Goal: Task Accomplishment & Management: Manage account settings

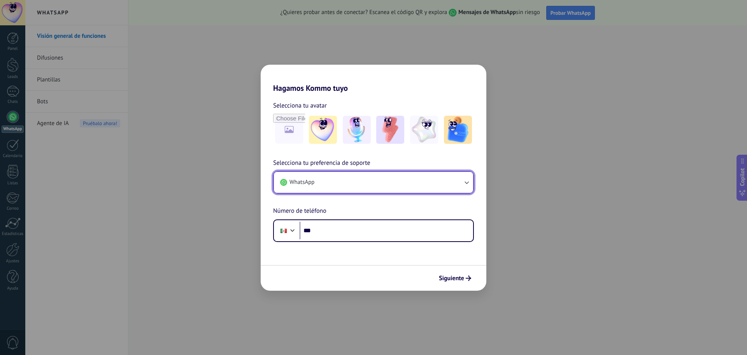
click at [334, 181] on button "WhatsApp" at bounding box center [373, 182] width 199 height 21
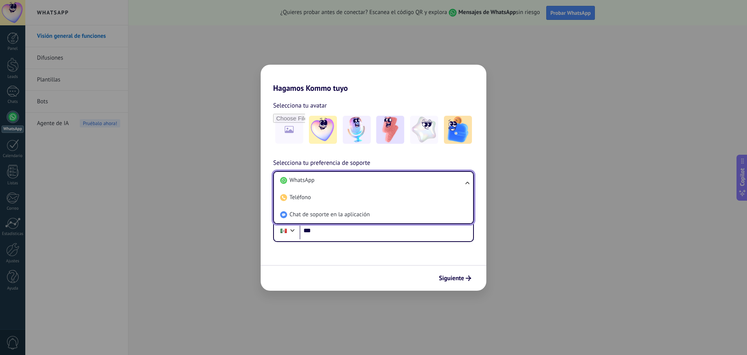
click at [334, 181] on li "WhatsApp" at bounding box center [372, 180] width 190 height 17
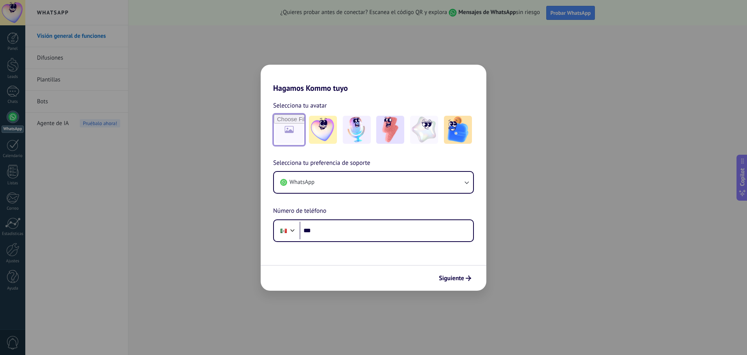
click at [291, 128] on input "file" at bounding box center [289, 129] width 30 height 30
type input "**********"
click at [291, 128] on img at bounding box center [289, 130] width 28 height 28
click at [341, 105] on link "Restablecer" at bounding box center [345, 106] width 31 height 8
click at [283, 132] on input "file" at bounding box center [289, 129] width 30 height 30
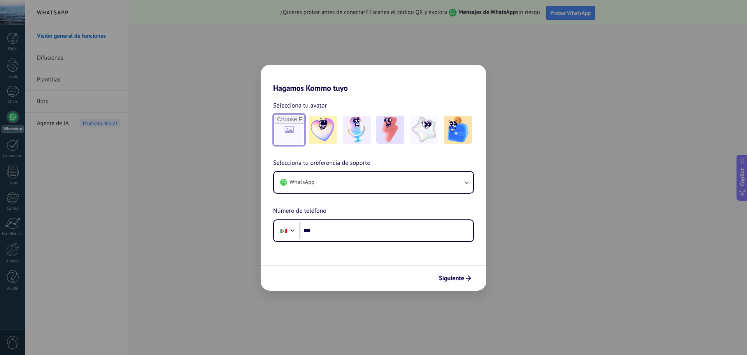
type input "**********"
click at [338, 104] on link "Restablecer" at bounding box center [345, 106] width 31 height 8
click at [291, 123] on input "file" at bounding box center [289, 129] width 30 height 30
type input "**********"
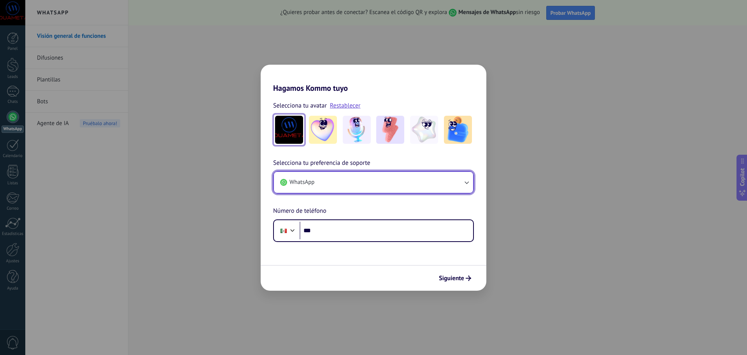
click at [330, 183] on button "WhatsApp" at bounding box center [373, 182] width 199 height 21
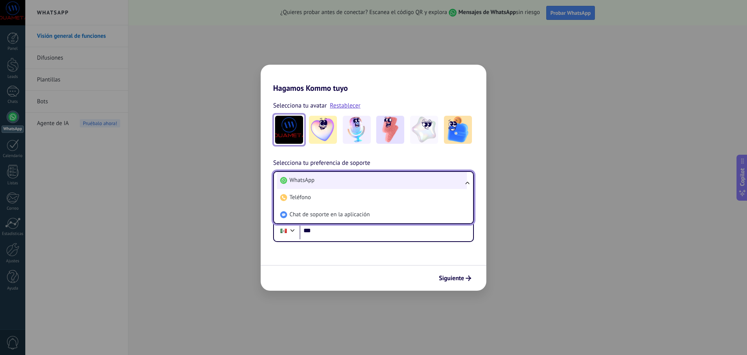
click at [330, 183] on li "WhatsApp" at bounding box center [372, 180] width 190 height 17
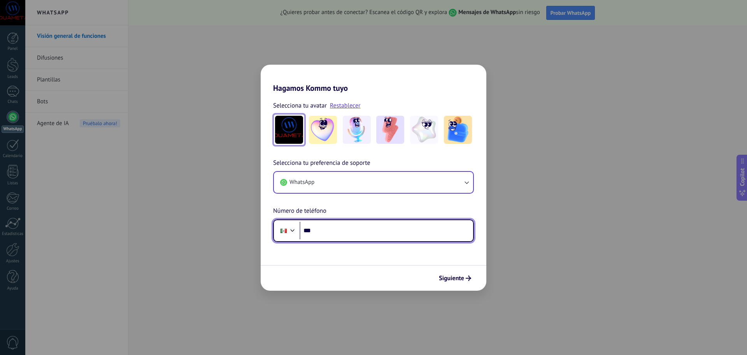
click at [341, 237] on input "***" at bounding box center [387, 230] width 174 height 18
type input "**********"
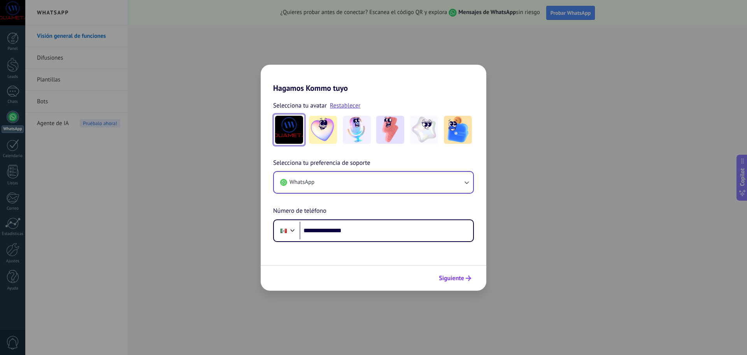
click at [465, 283] on button "Siguiente" at bounding box center [455, 277] width 39 height 13
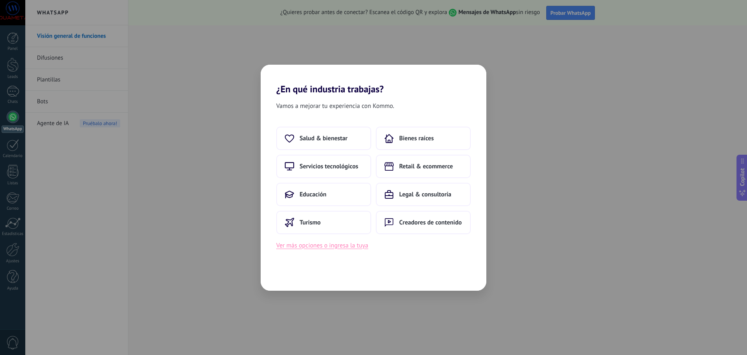
click at [346, 247] on button "Ver más opciones o ingresa la tuya" at bounding box center [322, 245] width 92 height 10
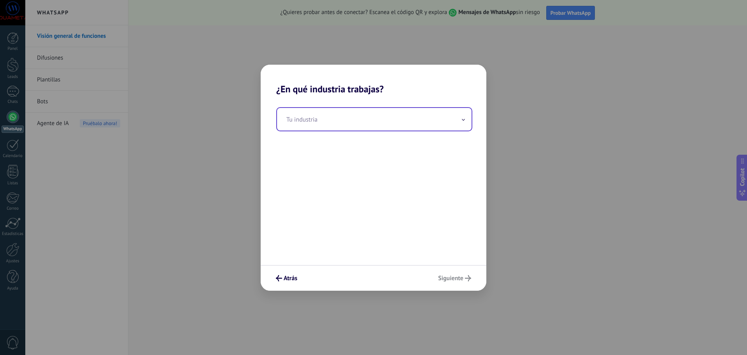
click at [341, 124] on input "text" at bounding box center [374, 119] width 195 height 23
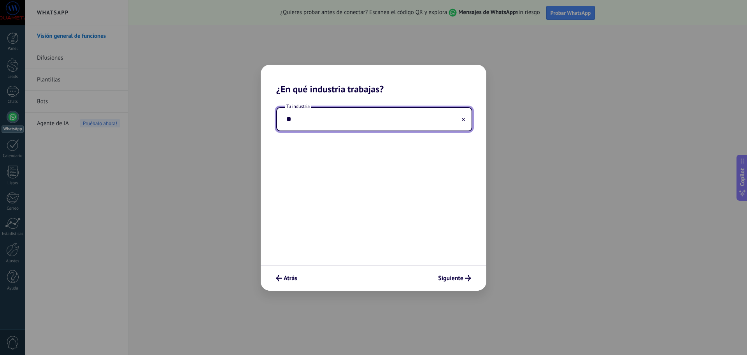
type input "*"
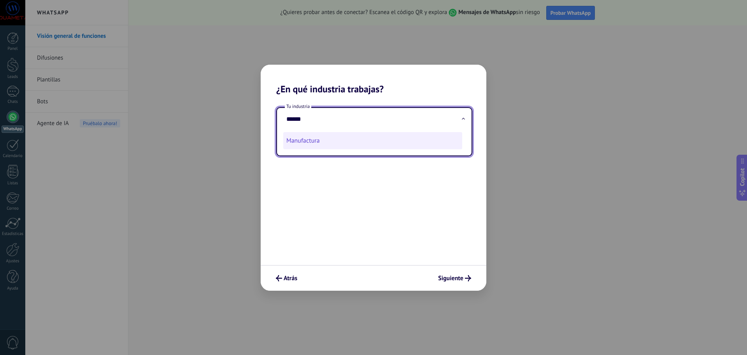
click at [311, 142] on li "Manufactura" at bounding box center [372, 140] width 179 height 17
type input "**********"
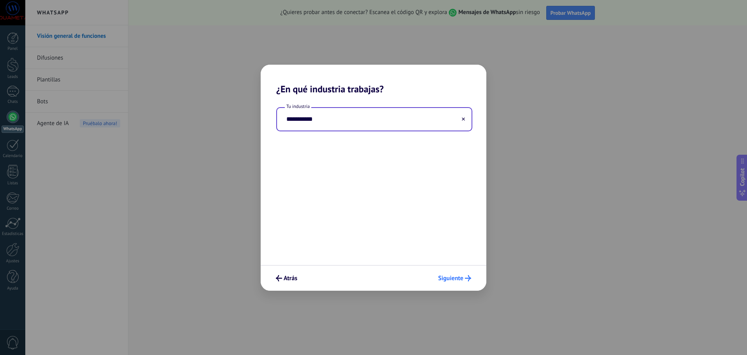
click at [450, 277] on span "Siguiente" at bounding box center [450, 277] width 25 height 5
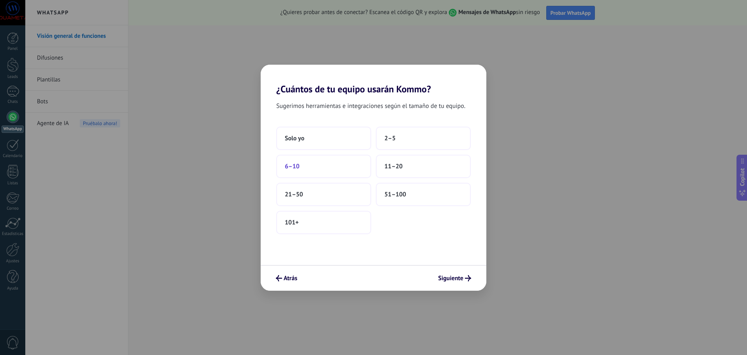
click at [344, 167] on button "6–10" at bounding box center [323, 166] width 95 height 23
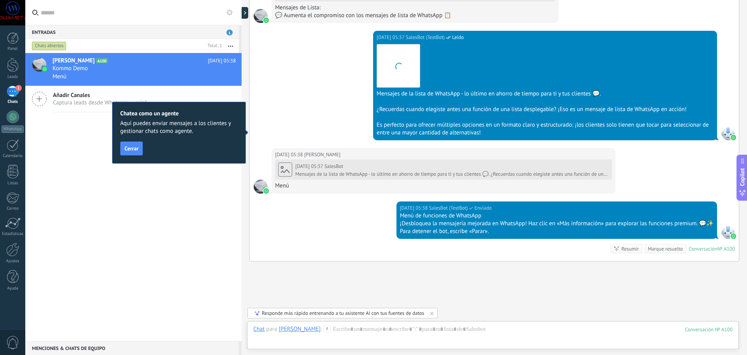
scroll to position [804, 0]
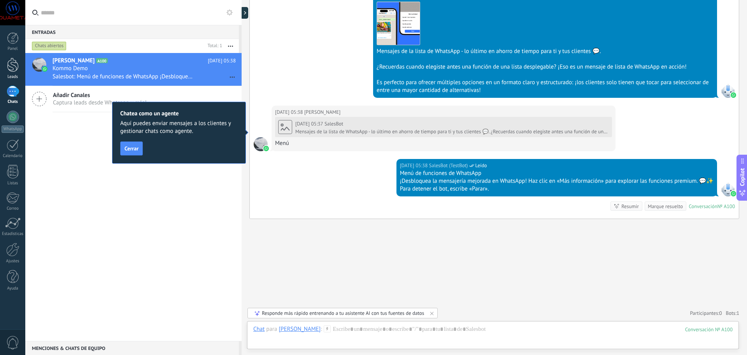
click at [12, 63] on div at bounding box center [13, 65] width 12 height 14
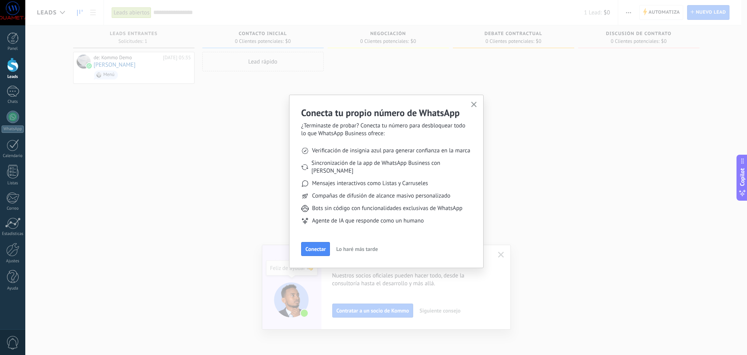
click at [359, 246] on span "Lo haré más tarde" at bounding box center [357, 248] width 42 height 5
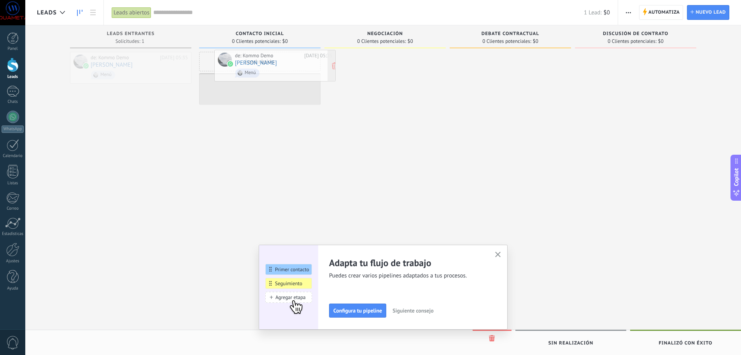
drag, startPoint x: 119, startPoint y: 72, endPoint x: 263, endPoint y: 70, distance: 144.0
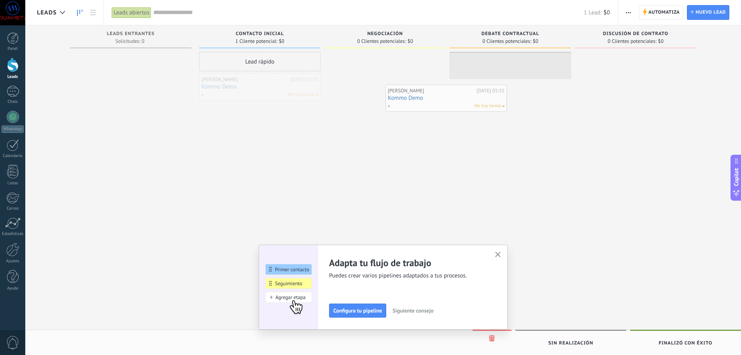
drag, startPoint x: 374, startPoint y: 135, endPoint x: 436, endPoint y: 82, distance: 81.4
drag, startPoint x: 406, startPoint y: 65, endPoint x: 125, endPoint y: 66, distance: 280.6
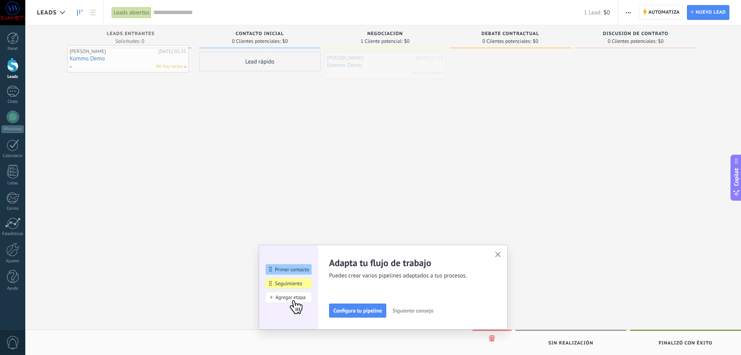
drag, startPoint x: 402, startPoint y: 64, endPoint x: 144, endPoint y: 57, distance: 257.3
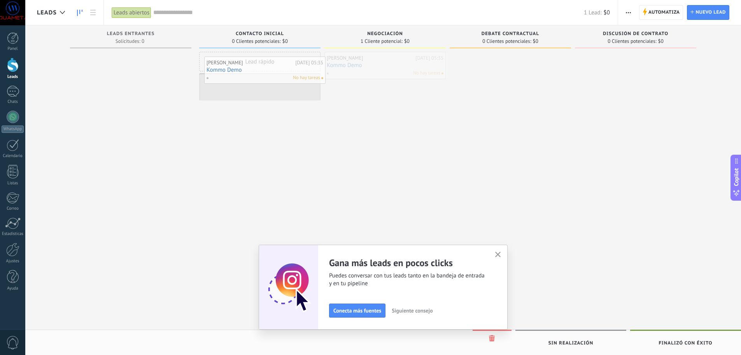
drag, startPoint x: 365, startPoint y: 62, endPoint x: 249, endPoint y: 65, distance: 115.6
drag, startPoint x: 234, startPoint y: 86, endPoint x: 132, endPoint y: 63, distance: 104.8
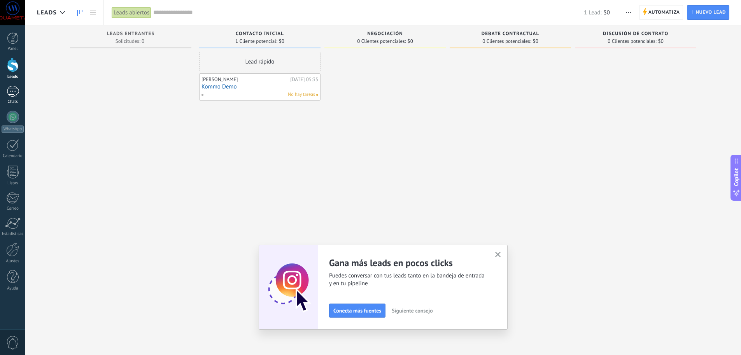
click at [13, 97] on link "1 Chats" at bounding box center [12, 95] width 25 height 19
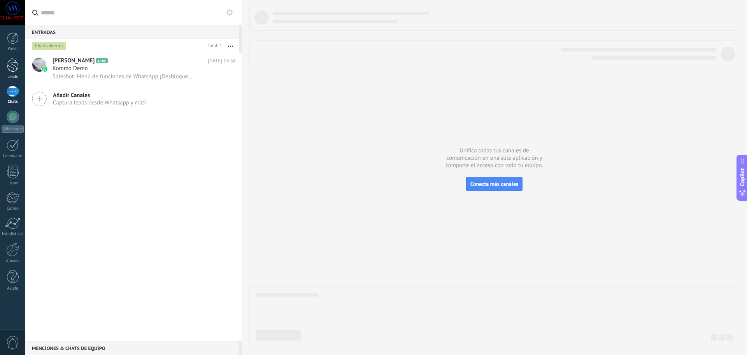
click at [3, 73] on link "Leads" at bounding box center [12, 69] width 25 height 22
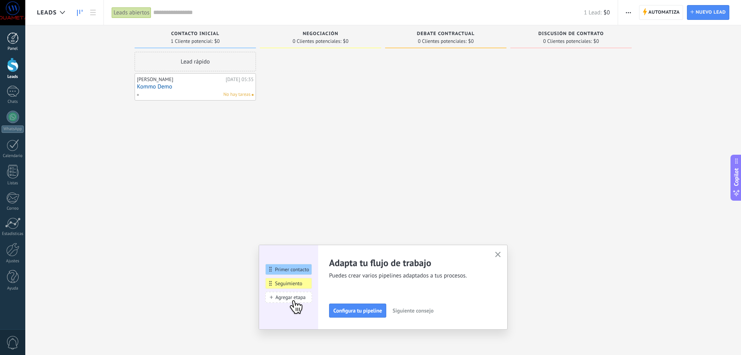
click at [14, 41] on div at bounding box center [13, 38] width 12 height 12
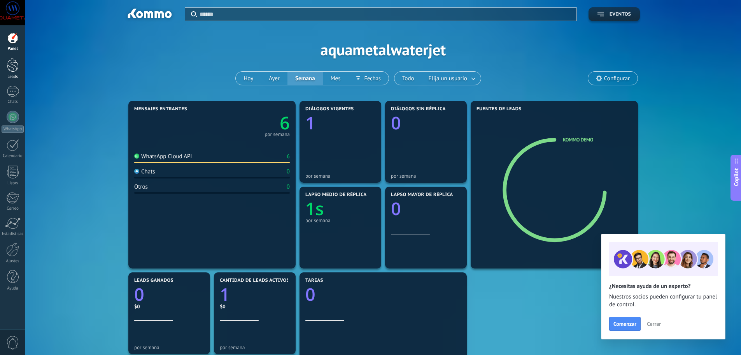
click at [16, 71] on div at bounding box center [13, 65] width 12 height 14
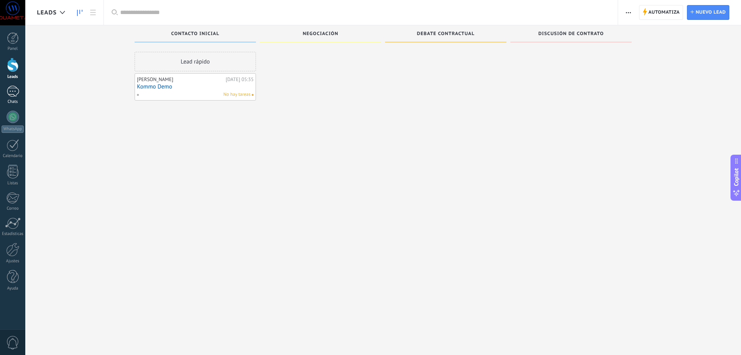
click at [18, 93] on div "1" at bounding box center [13, 91] width 12 height 11
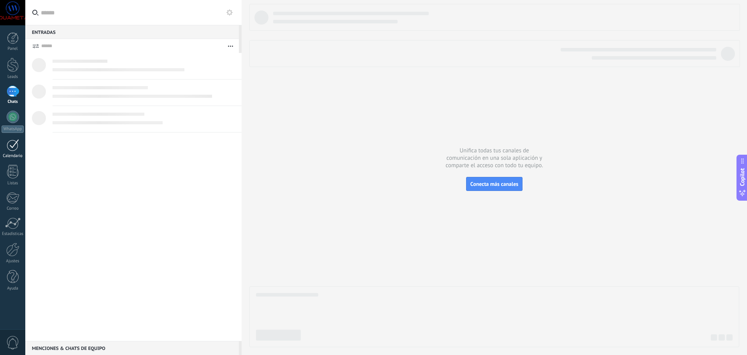
click at [21, 146] on link "Calendario" at bounding box center [12, 148] width 25 height 19
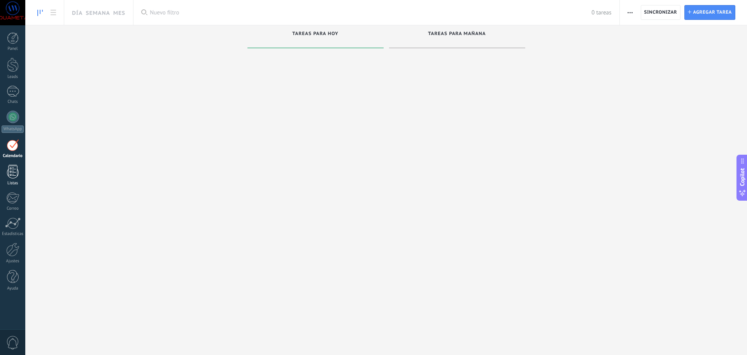
click at [16, 175] on div at bounding box center [13, 172] width 12 height 14
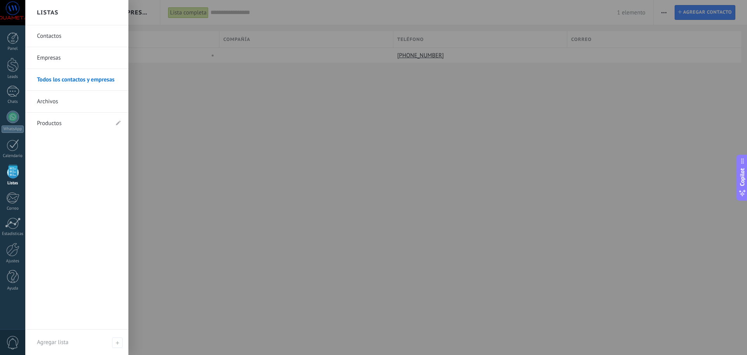
click at [72, 40] on link "Contactos" at bounding box center [79, 36] width 84 height 22
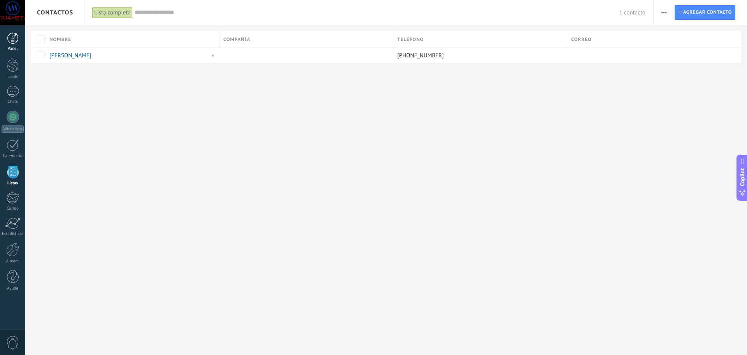
click at [14, 42] on div at bounding box center [13, 38] width 12 height 12
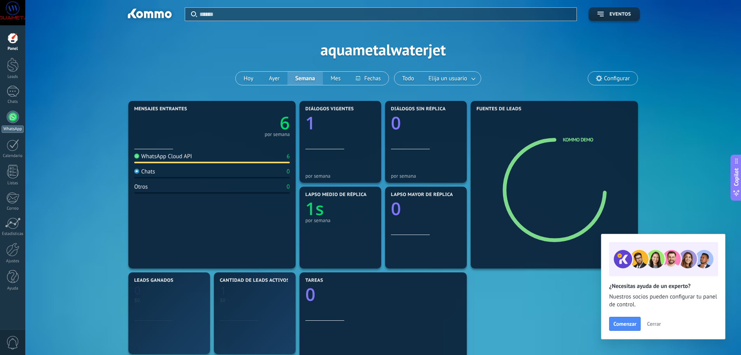
click at [13, 126] on div "WhatsApp" at bounding box center [13, 128] width 22 height 7
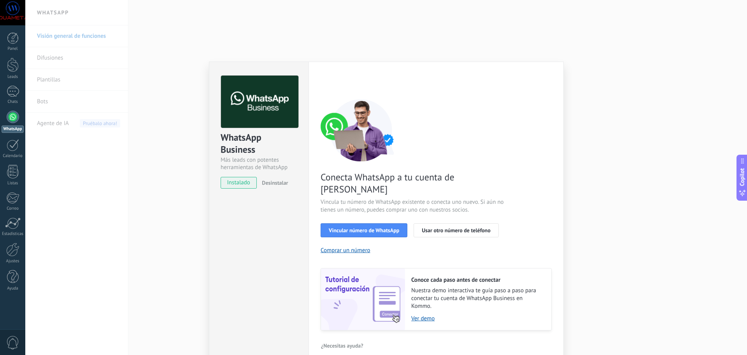
click at [244, 183] on span "instalado" at bounding box center [238, 183] width 35 height 12
click at [371, 227] on span "Vincular número de WhatsApp" at bounding box center [364, 229] width 70 height 5
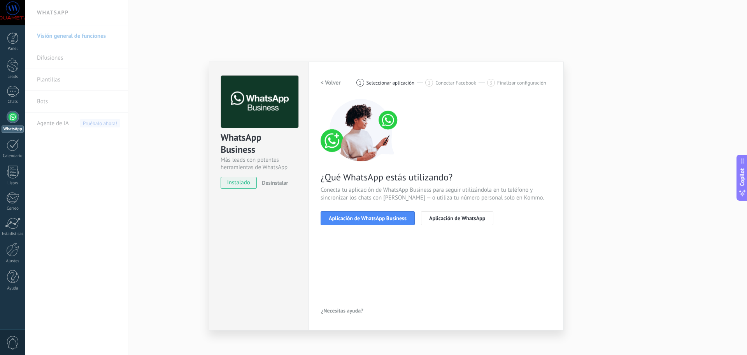
click at [371, 219] on span "Aplicación de WhatsApp Business" at bounding box center [368, 217] width 78 height 5
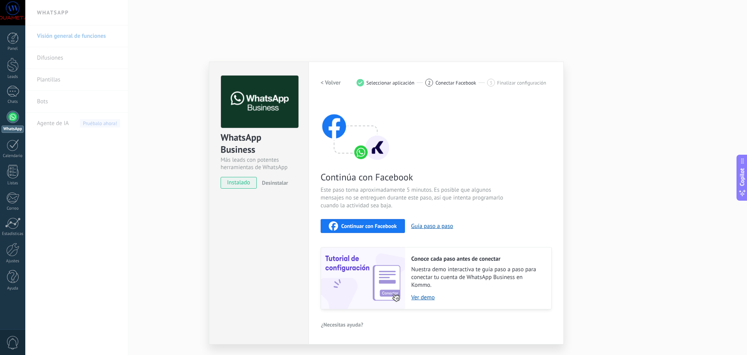
click at [369, 229] on div "Continuar con Facebook" at bounding box center [363, 225] width 68 height 9
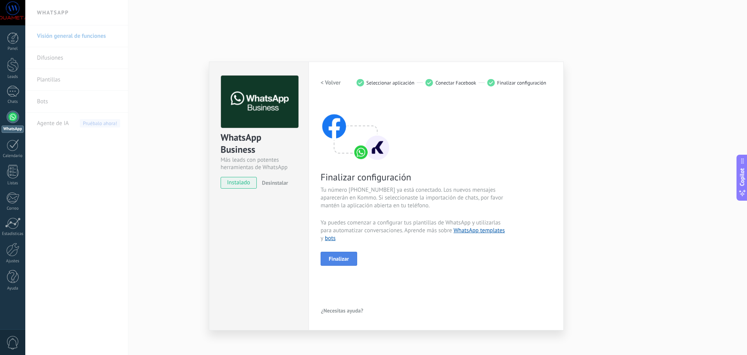
click at [347, 258] on span "Finalizar" at bounding box center [339, 258] width 20 height 5
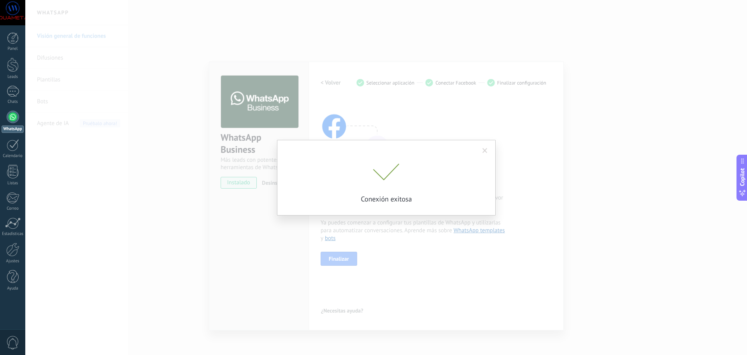
click at [487, 150] on span at bounding box center [485, 150] width 5 height 5
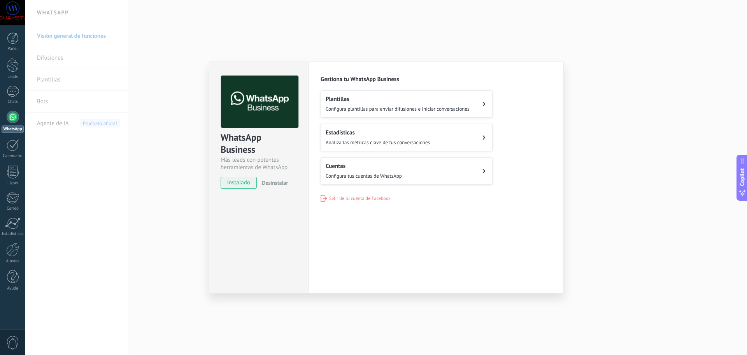
click at [434, 169] on button "Cuentas Configura tus cuentas de WhatsApp" at bounding box center [407, 170] width 172 height 27
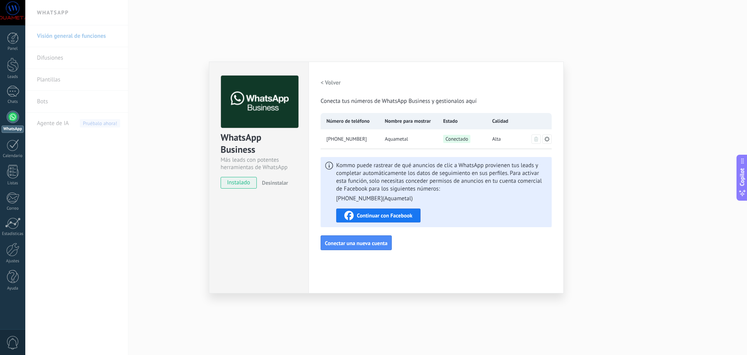
click at [520, 259] on div "Configuraciones Autorizaciones This tab logs the users who have granted integra…" at bounding box center [436, 177] width 255 height 232
click at [337, 87] on button "< Volver" at bounding box center [331, 83] width 20 height 14
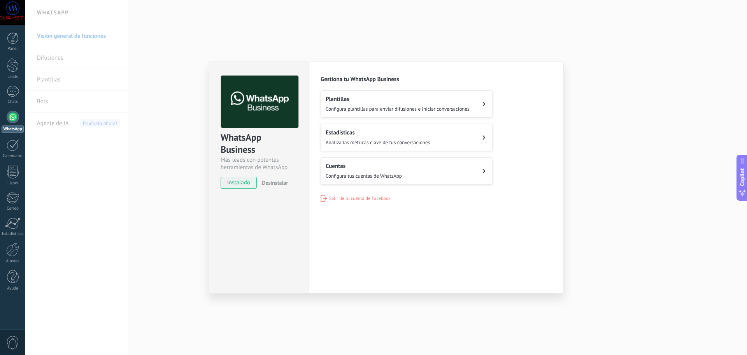
click at [342, 111] on span "Configura plantillas para enviar difusiones e iniciar conversaciones" at bounding box center [398, 108] width 144 height 7
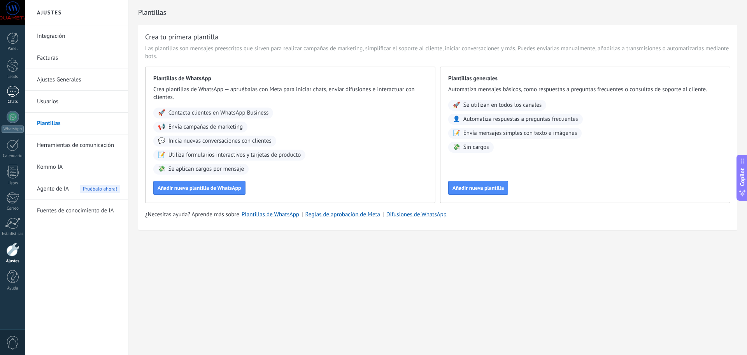
click at [17, 95] on div at bounding box center [13, 91] width 12 height 11
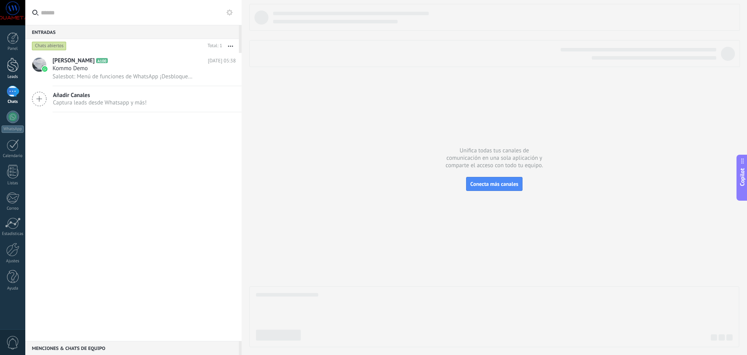
click at [20, 70] on link "Leads" at bounding box center [12, 69] width 25 height 22
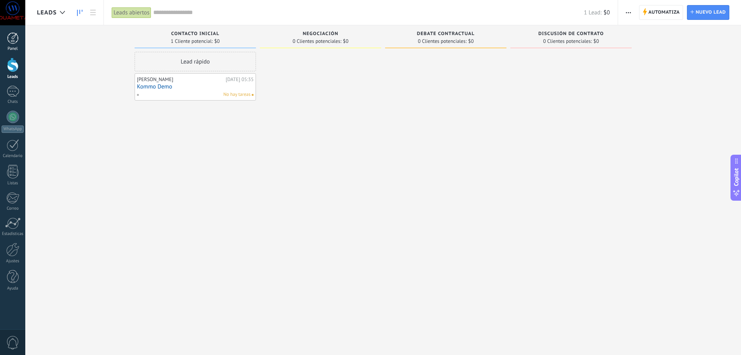
click at [18, 45] on link "Panel" at bounding box center [12, 41] width 25 height 19
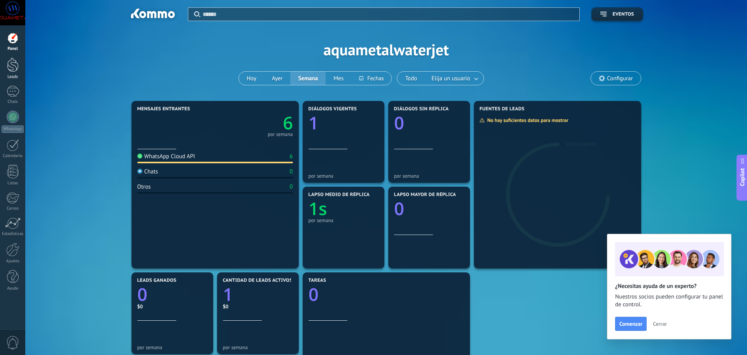
click at [13, 61] on div at bounding box center [13, 65] width 12 height 14
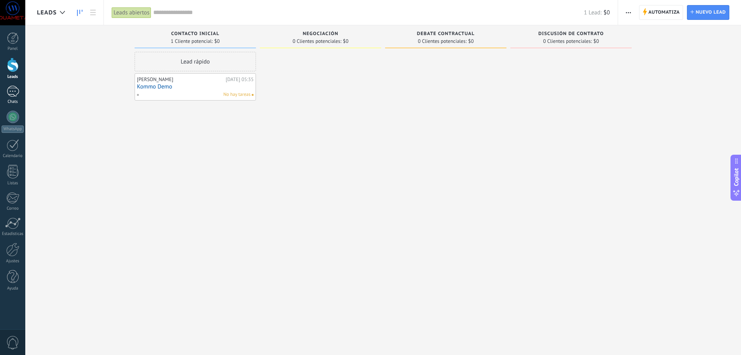
click at [14, 89] on div at bounding box center [13, 91] width 12 height 11
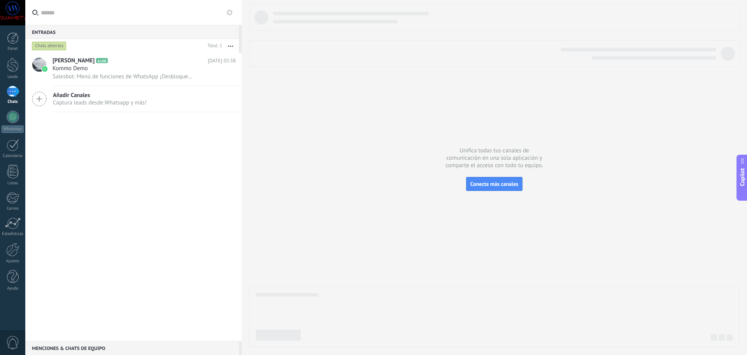
click at [233, 48] on button "button" at bounding box center [230, 46] width 17 height 14
click at [173, 76] on span "Salesbot: Menú de funciones de WhatsApp ¡Desbloquea la mensajería mejorada en W…" at bounding box center [123, 76] width 141 height 7
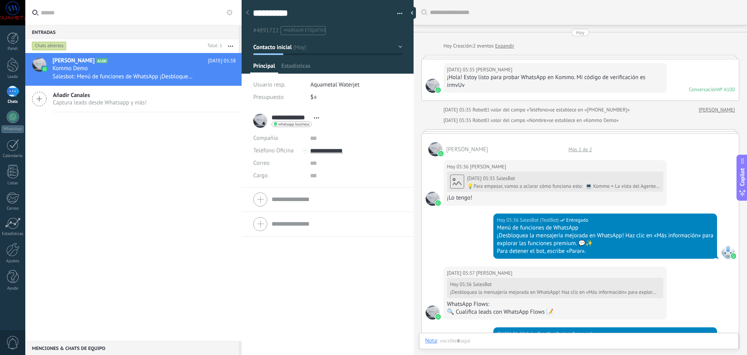
scroll to position [677, 0]
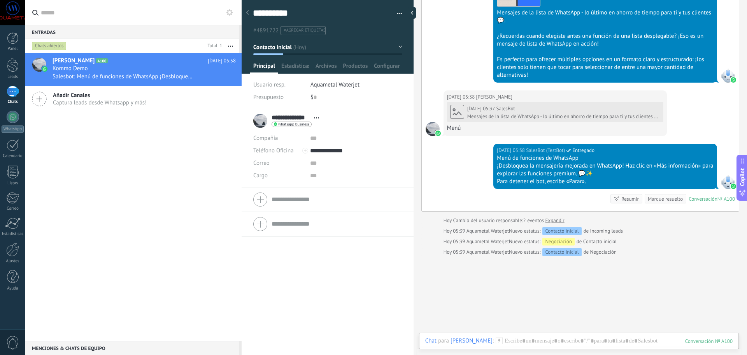
click at [150, 162] on div "Ricardo Servín A100 Hoy 05:38 Kommo Demo Salesbot: Menú de funciones de WhatsAp…" at bounding box center [133, 197] width 216 height 288
click at [13, 66] on div at bounding box center [13, 65] width 12 height 14
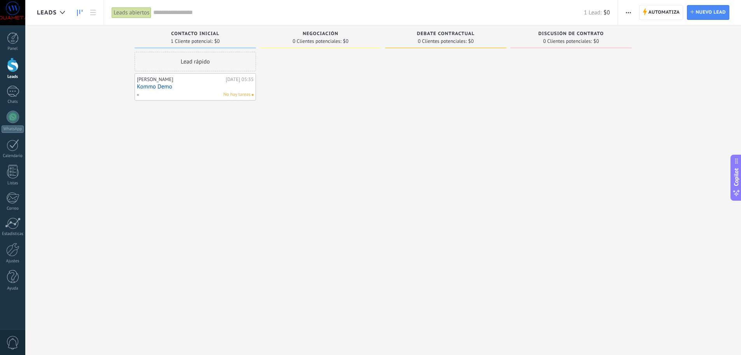
click at [174, 11] on input "text" at bounding box center [368, 13] width 431 height 8
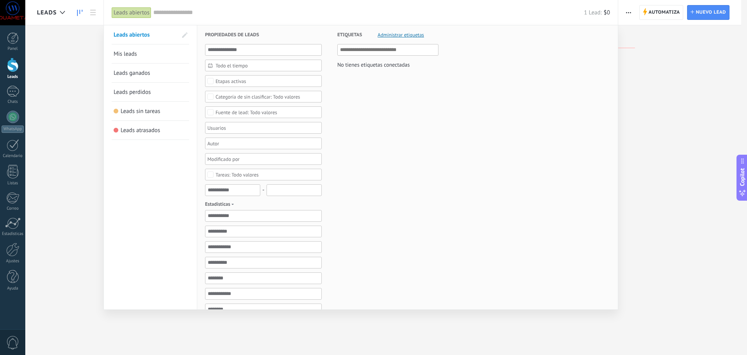
click at [79, 63] on div at bounding box center [373, 177] width 747 height 355
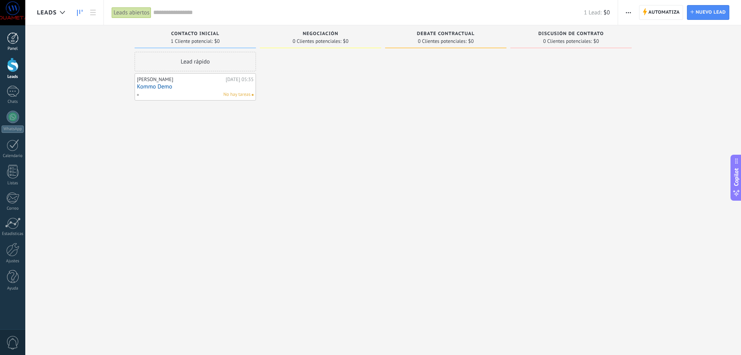
click at [9, 42] on div at bounding box center [13, 38] width 12 height 12
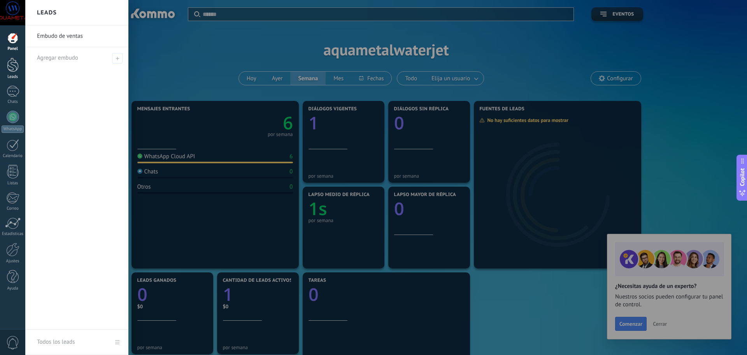
click at [21, 65] on link "Leads" at bounding box center [12, 69] width 25 height 22
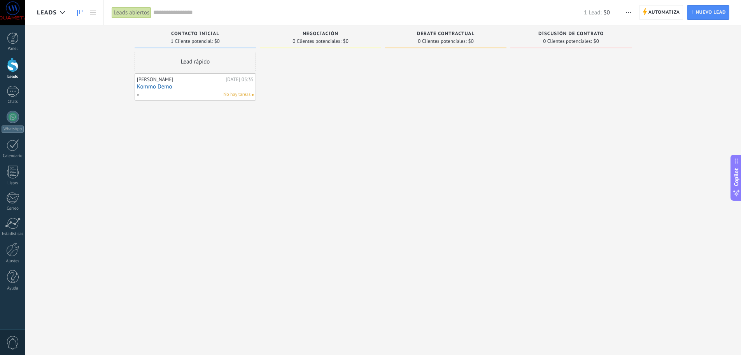
click at [159, 86] on link "Kommo Demo" at bounding box center [195, 86] width 117 height 7
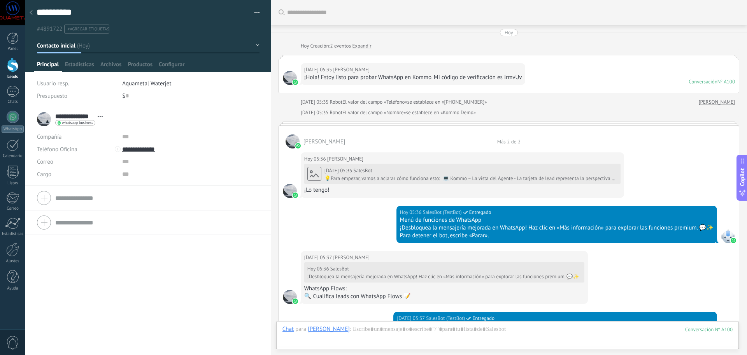
scroll to position [12, 0]
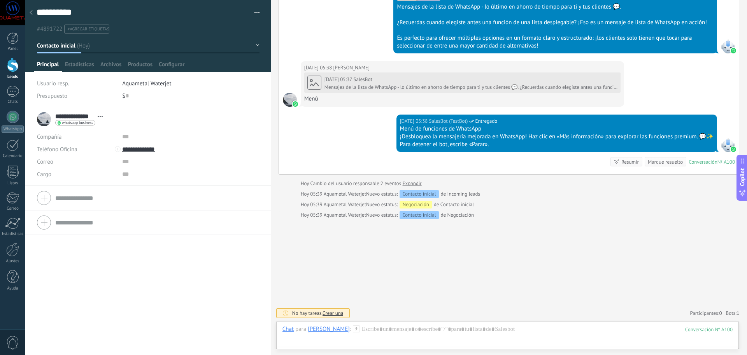
click at [18, 67] on div at bounding box center [13, 65] width 12 height 14
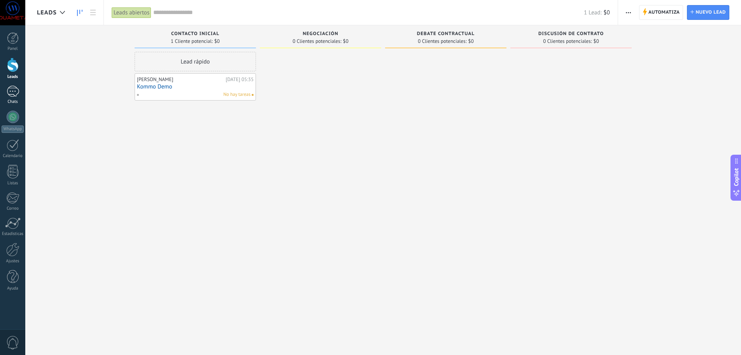
drag, startPoint x: 226, startPoint y: 88, endPoint x: 10, endPoint y: 94, distance: 216.5
click at [10, 94] on div at bounding box center [13, 91] width 12 height 11
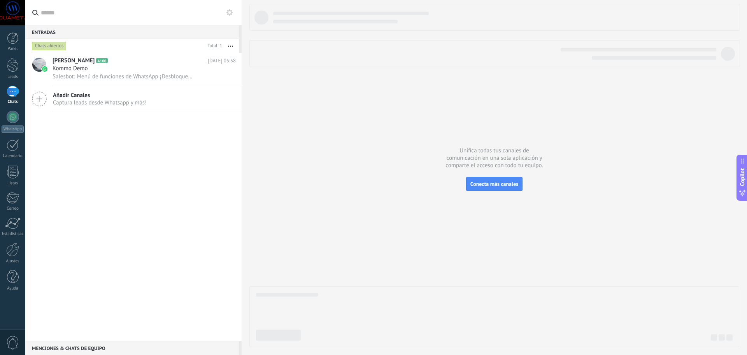
click at [232, 48] on button "button" at bounding box center [230, 46] width 17 height 14
click at [123, 68] on div "Kommo Demo" at bounding box center [144, 69] width 183 height 8
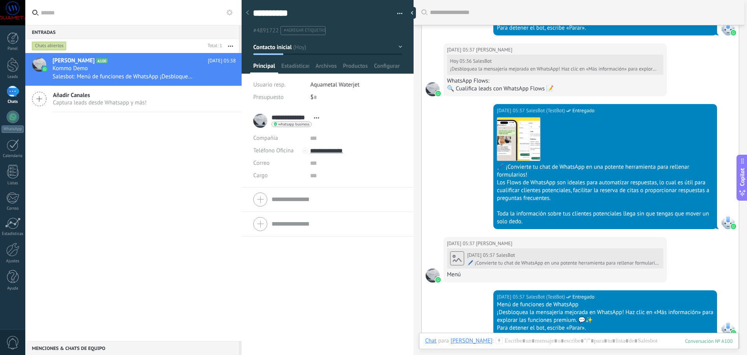
scroll to position [171, 0]
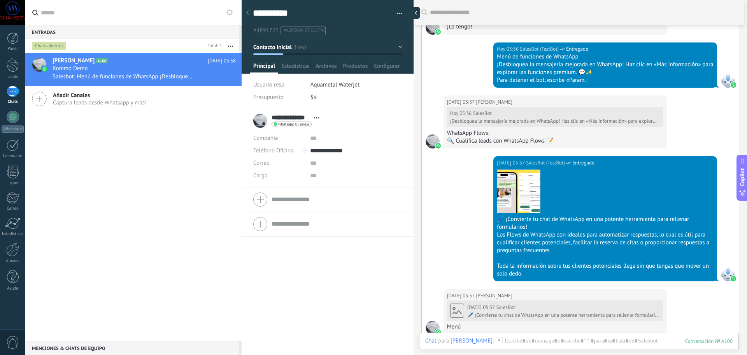
click at [415, 9] on div at bounding box center [414, 13] width 12 height 12
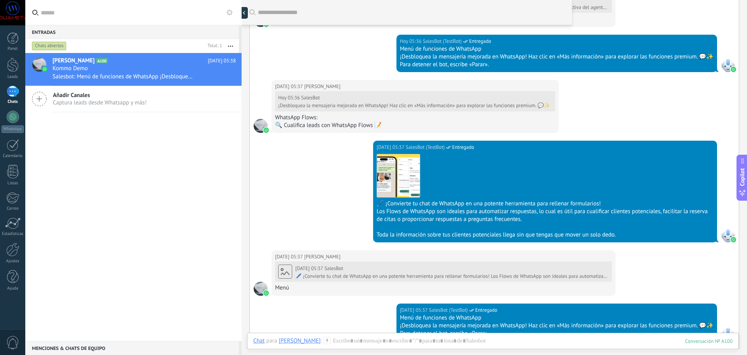
scroll to position [12, 0]
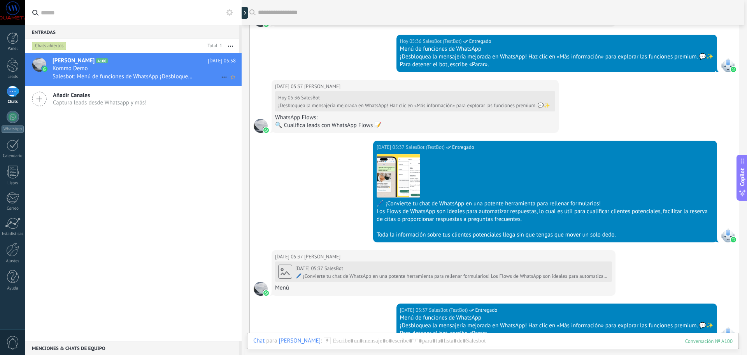
click at [224, 76] on icon at bounding box center [224, 76] width 9 height 9
click at [234, 80] on span "Conversación cerrada" at bounding box center [258, 81] width 53 height 16
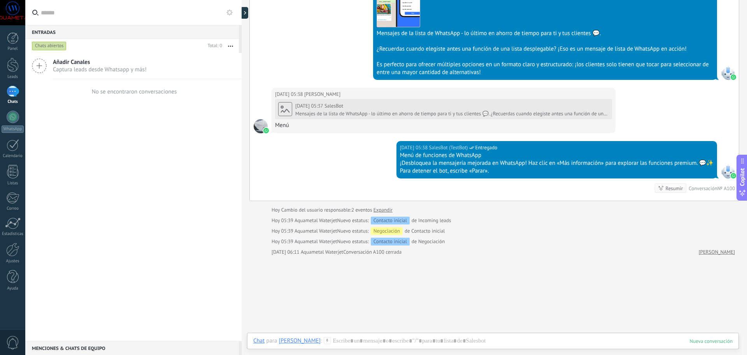
scroll to position [646, 0]
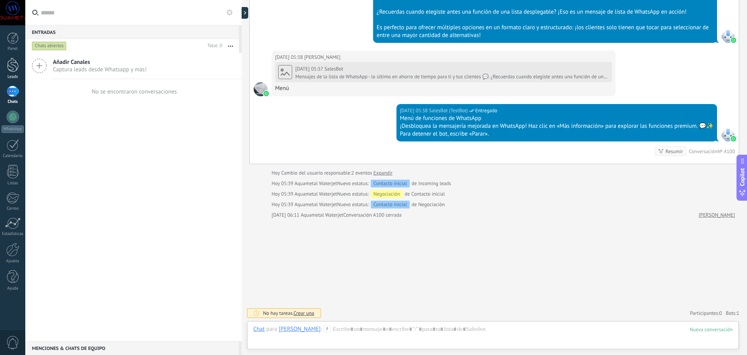
click at [9, 73] on link "Leads" at bounding box center [12, 69] width 25 height 22
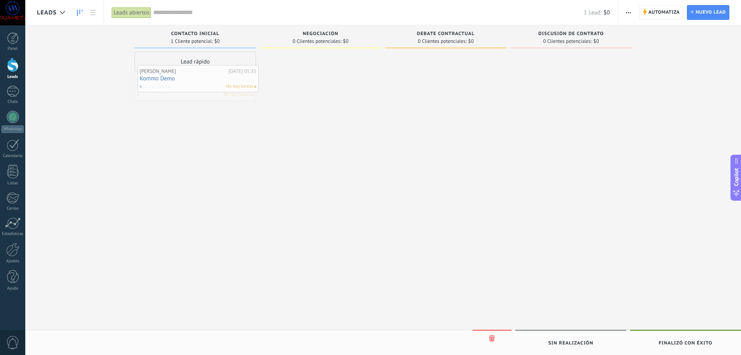
drag, startPoint x: 162, startPoint y: 89, endPoint x: 161, endPoint y: 79, distance: 9.3
click at [16, 47] on div "Panel" at bounding box center [13, 48] width 23 height 5
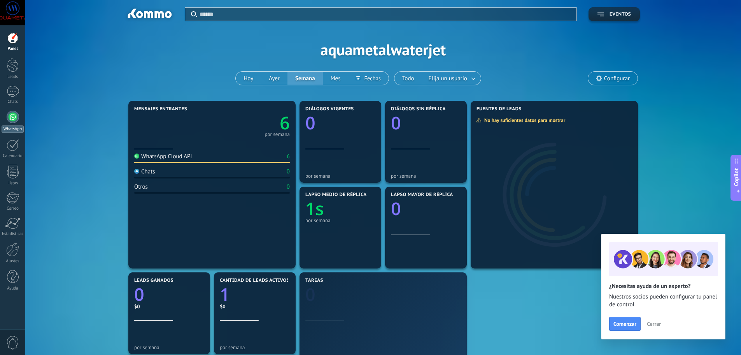
click at [12, 115] on div at bounding box center [13, 117] width 12 height 12
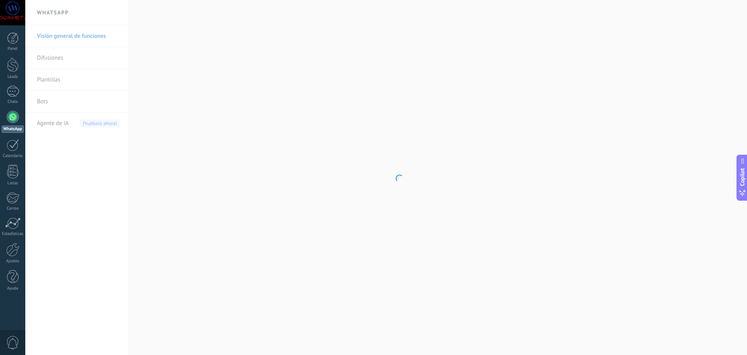
click at [16, 84] on div "Panel Leads Chats WhatsApp Clientes" at bounding box center [12, 165] width 25 height 266
click at [21, 39] on link "Panel" at bounding box center [12, 41] width 25 height 19
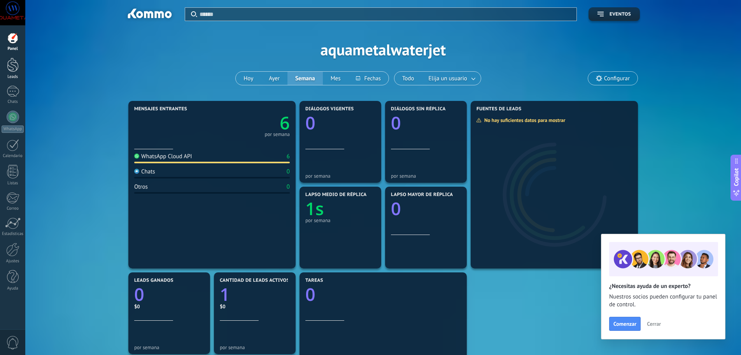
click at [18, 67] on div at bounding box center [13, 65] width 12 height 14
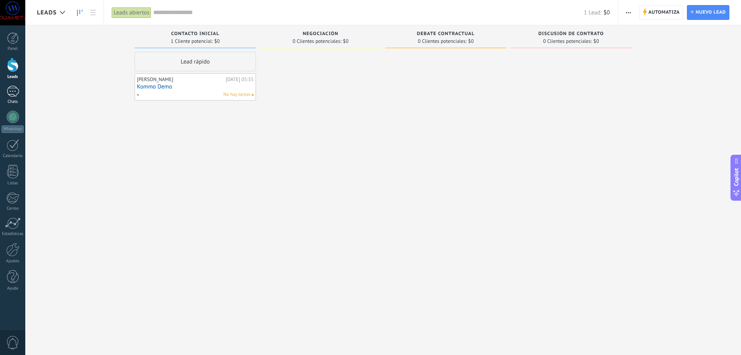
click at [17, 97] on link "Chats" at bounding box center [12, 95] width 25 height 19
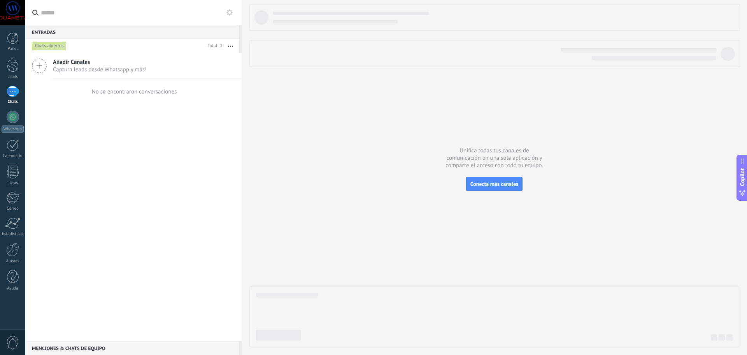
click at [12, 93] on div at bounding box center [13, 91] width 12 height 11
click at [23, 74] on link "Leads" at bounding box center [12, 69] width 25 height 22
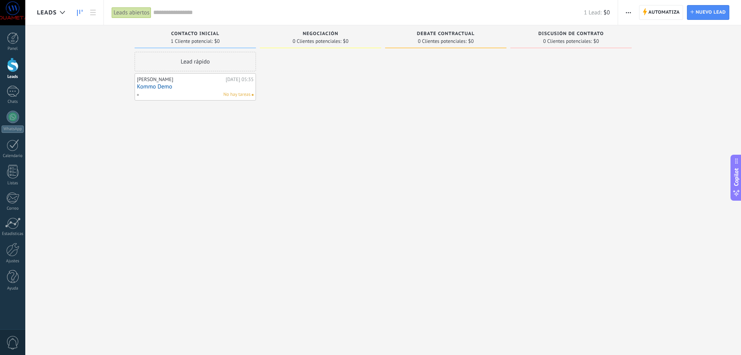
click at [193, 79] on div "Ricardo Servín" at bounding box center [180, 79] width 87 height 6
click at [150, 84] on link "Kommo Demo" at bounding box center [195, 86] width 117 height 7
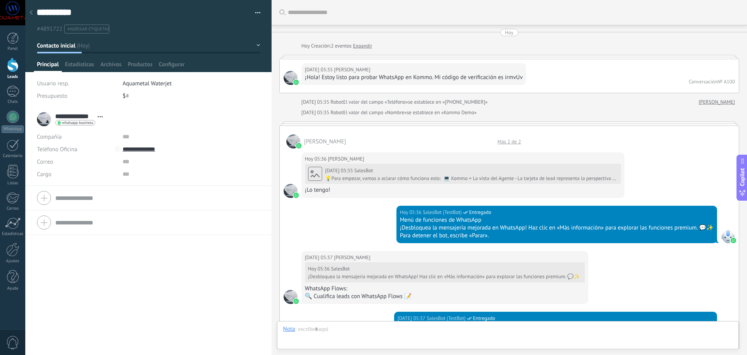
scroll to position [670, 0]
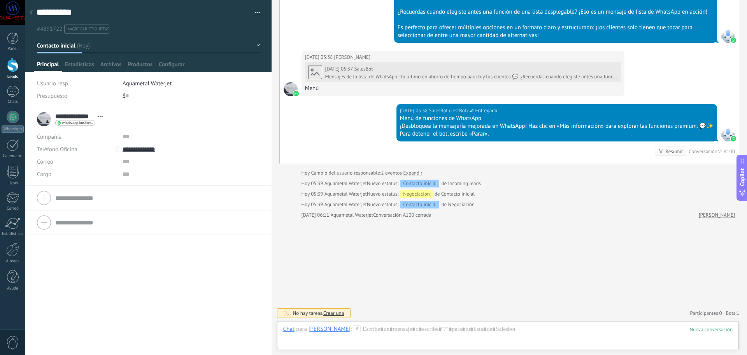
click at [722, 217] on link "Ricardo Servín" at bounding box center [717, 215] width 36 height 8
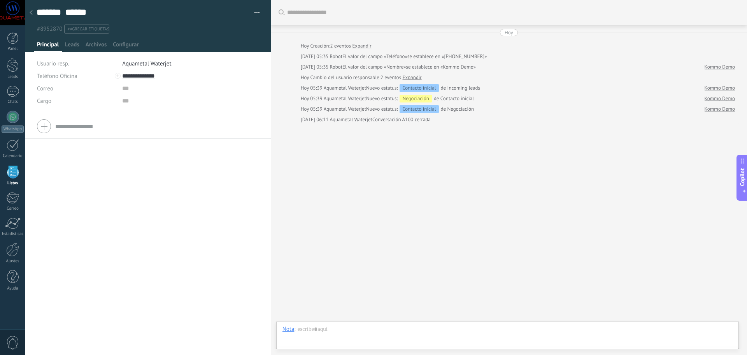
click at [33, 13] on div at bounding box center [31, 12] width 11 height 15
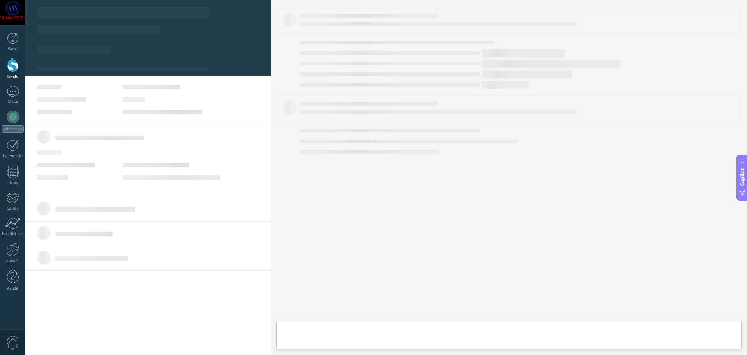
type textarea "**********"
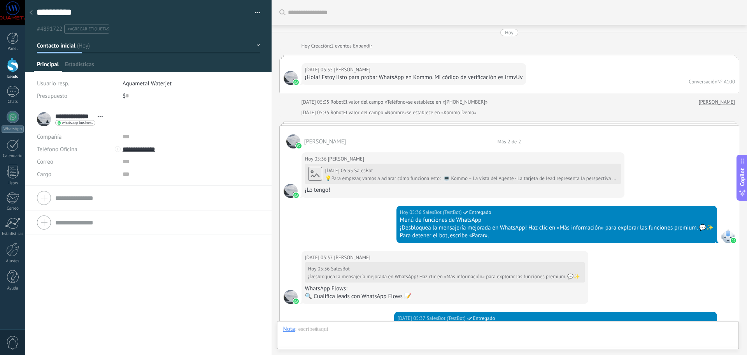
scroll to position [670, 0]
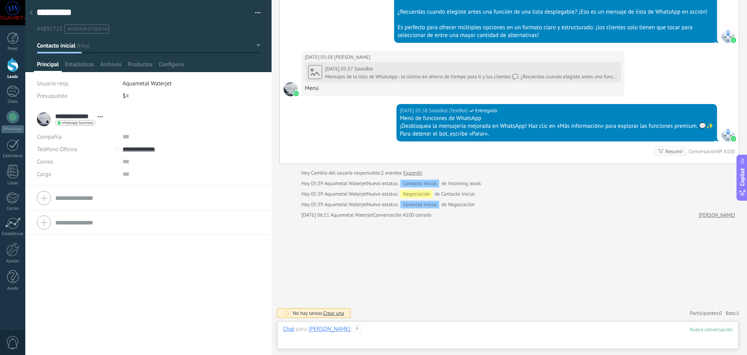
click at [456, 334] on div at bounding box center [508, 336] width 450 height 23
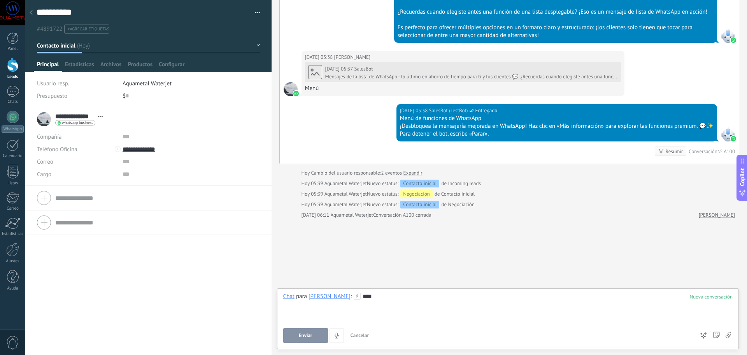
click at [294, 339] on button "Enviar" at bounding box center [305, 335] width 45 height 15
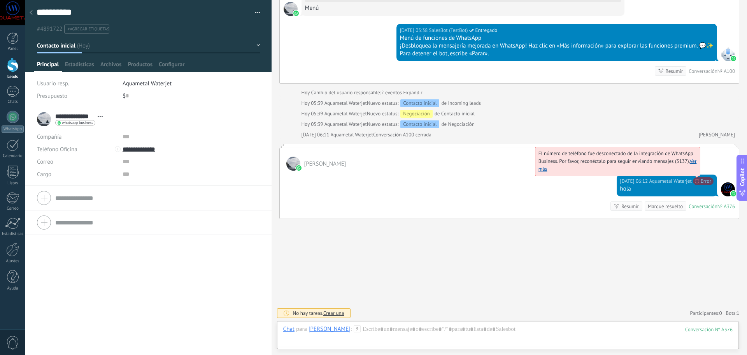
click at [562, 169] on link "Ver más" at bounding box center [618, 165] width 158 height 14
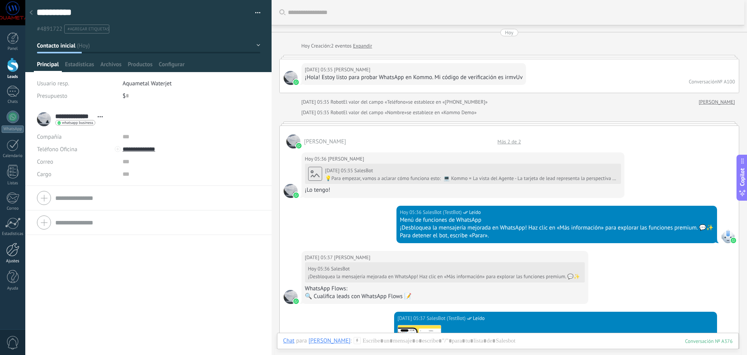
click at [16, 248] on div at bounding box center [12, 249] width 13 height 14
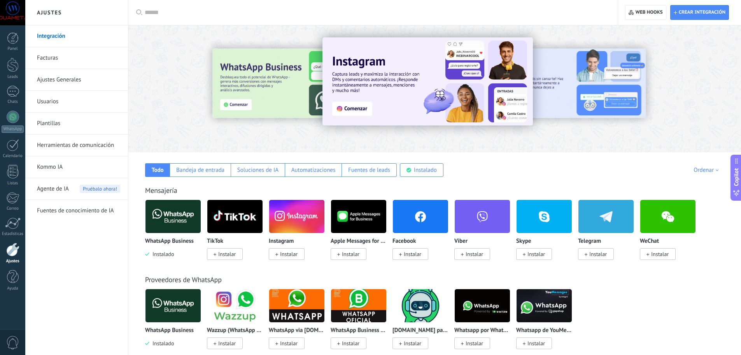
click at [62, 80] on link "Ajustes Generales" at bounding box center [78, 80] width 83 height 22
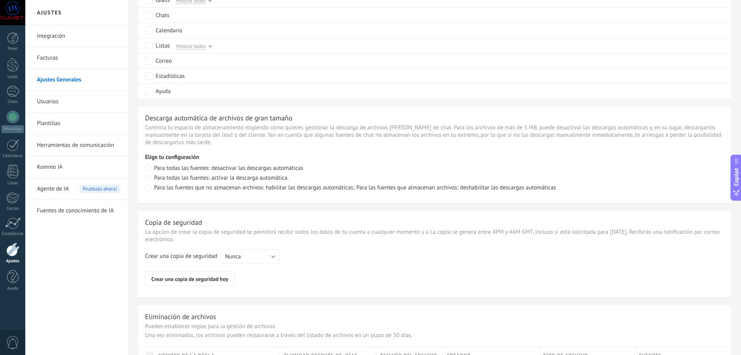
scroll to position [467, 0]
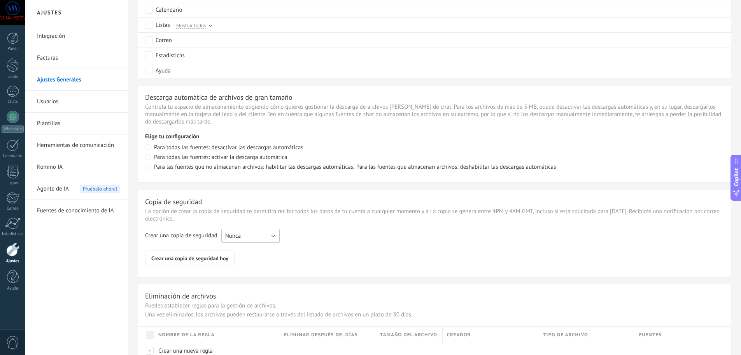
click at [256, 234] on button "Nunca" at bounding box center [250, 235] width 58 height 14
click at [257, 249] on span "Cada semana" at bounding box center [247, 248] width 60 height 7
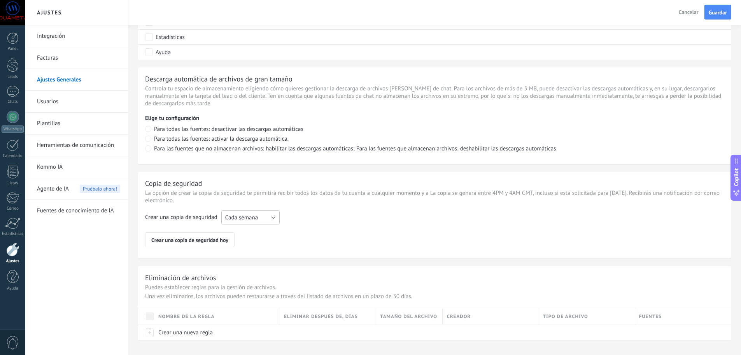
scroll to position [495, 0]
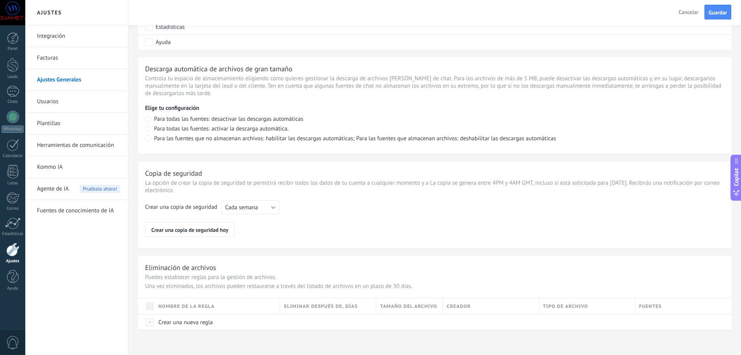
click at [56, 101] on link "Usuarios" at bounding box center [78, 102] width 83 height 22
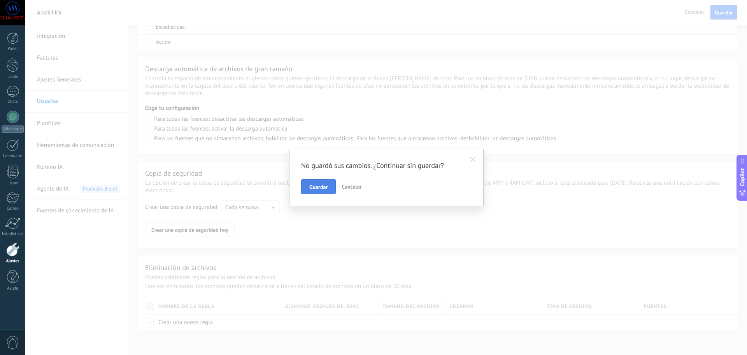
click at [322, 189] on span "Guardar" at bounding box center [318, 186] width 18 height 5
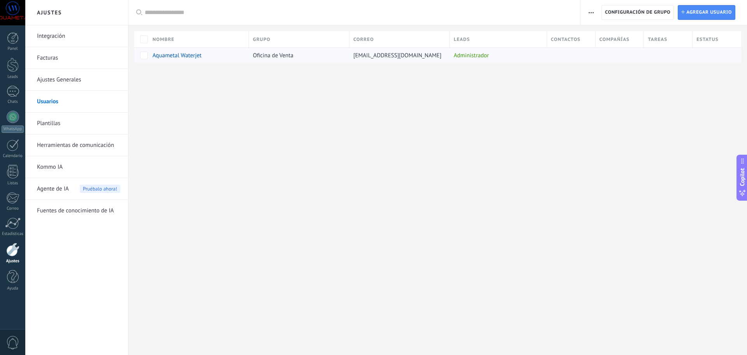
click at [195, 54] on span "Aquametal Waterjet" at bounding box center [177, 55] width 49 height 7
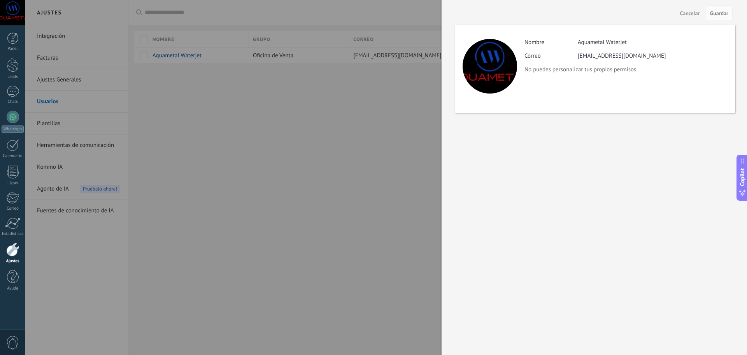
click at [359, 131] on div at bounding box center [373, 177] width 747 height 355
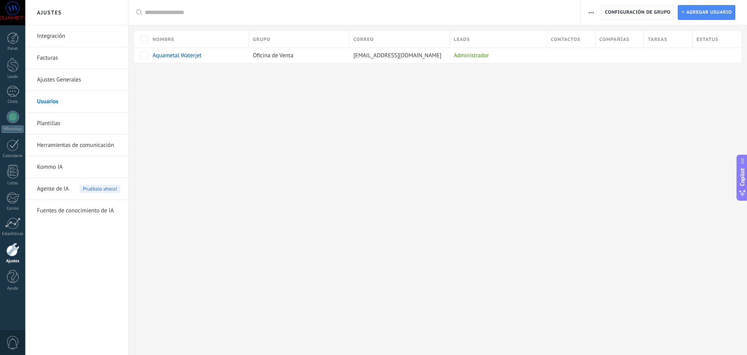
click at [625, 12] on span "Configuración de grupo" at bounding box center [637, 12] width 65 height 14
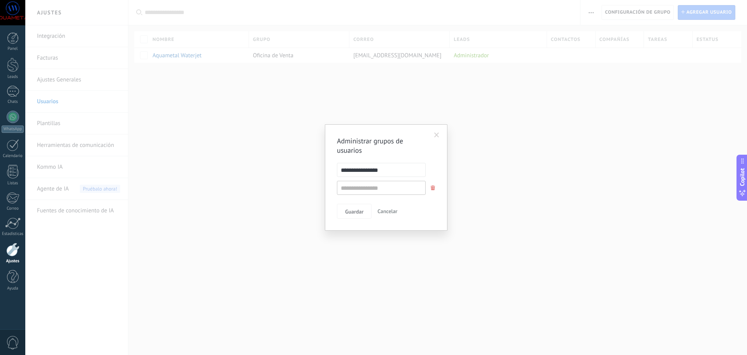
click at [436, 136] on span at bounding box center [436, 134] width 5 height 5
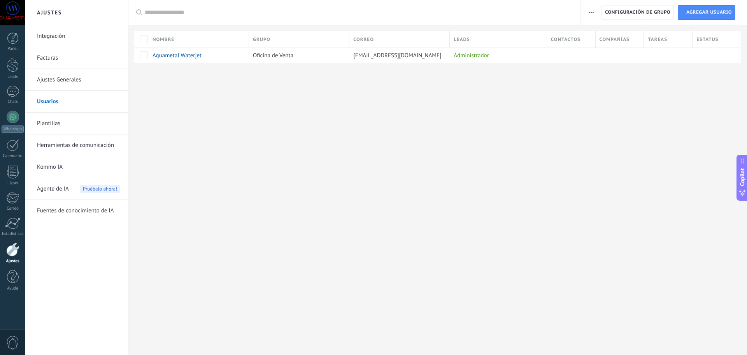
click at [709, 39] on span "Estatus" at bounding box center [708, 39] width 22 height 7
click at [11, 256] on link "Ajustes" at bounding box center [12, 252] width 25 height 21
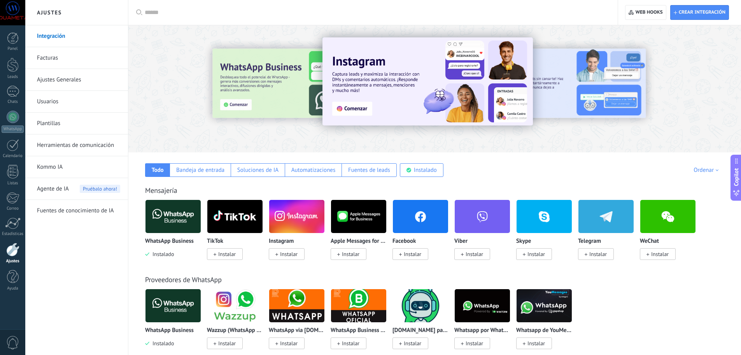
click at [77, 145] on link "Herramientas de comunicación" at bounding box center [78, 145] width 83 height 22
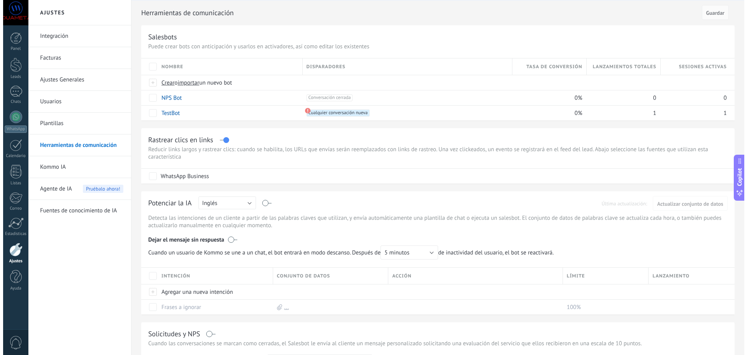
scroll to position [39, 0]
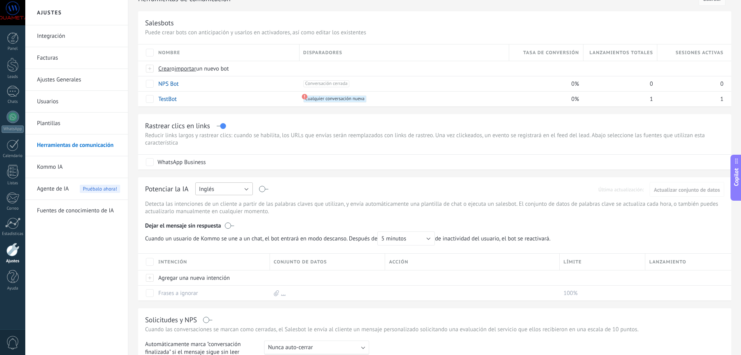
click at [245, 192] on button "Inglés" at bounding box center [224, 188] width 58 height 13
click at [218, 213] on span "Español" at bounding box center [221, 215] width 60 height 7
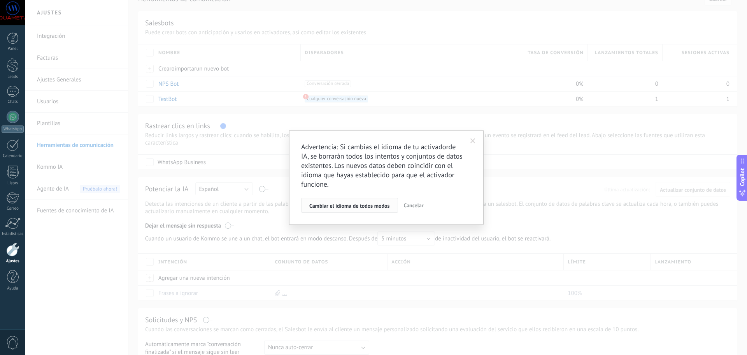
click at [341, 208] on span "Cambiar el idioma de todos modos" at bounding box center [349, 205] width 81 height 5
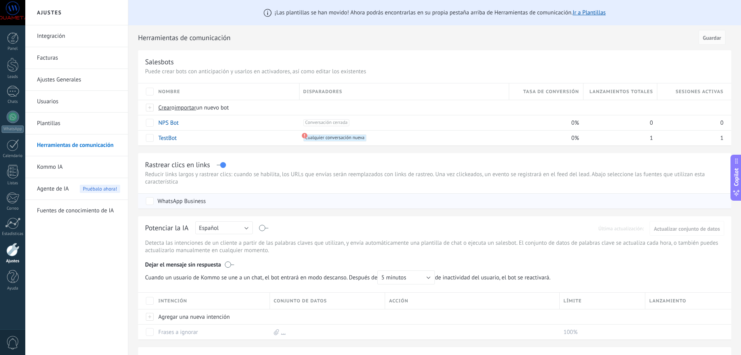
click at [177, 200] on div "WhatsApp Business" at bounding box center [182, 201] width 48 height 8
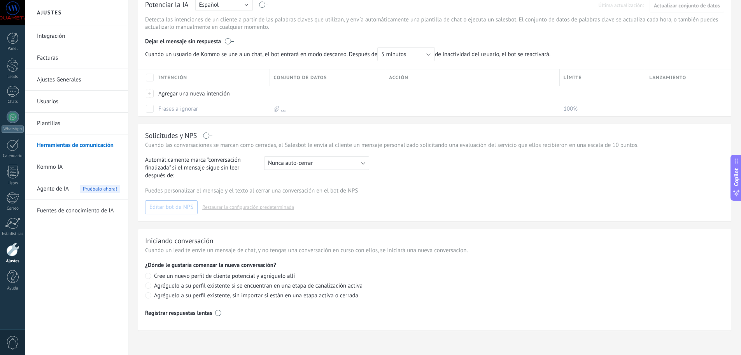
scroll to position [224, 0]
click at [19, 37] on link "Panel" at bounding box center [12, 41] width 25 height 19
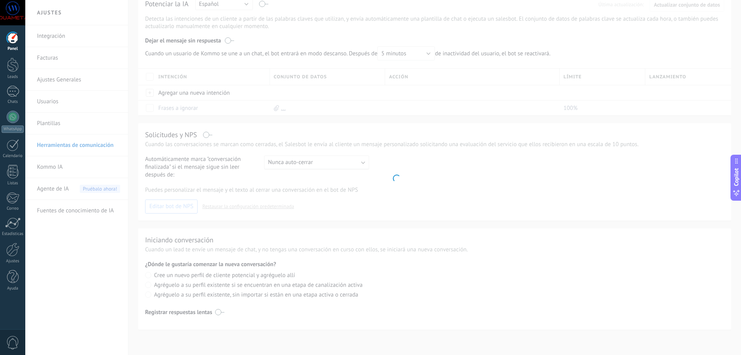
scroll to position [121, 0]
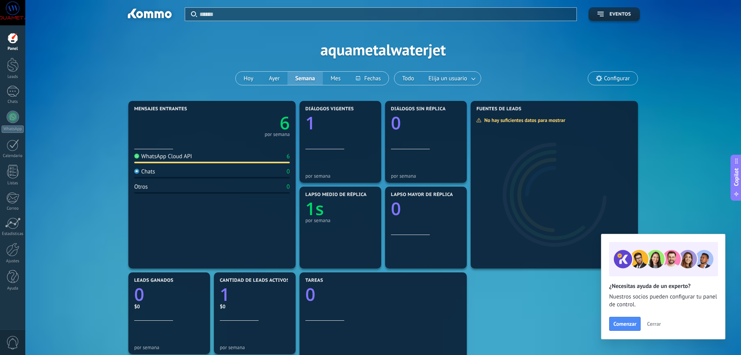
click at [615, 80] on span "Configurar" at bounding box center [617, 78] width 26 height 7
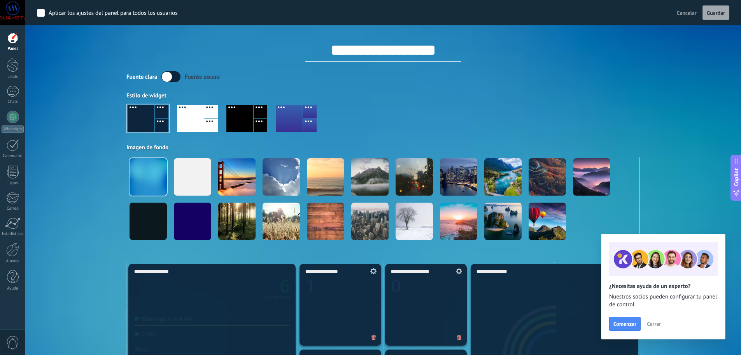
click at [191, 116] on div at bounding box center [190, 118] width 27 height 27
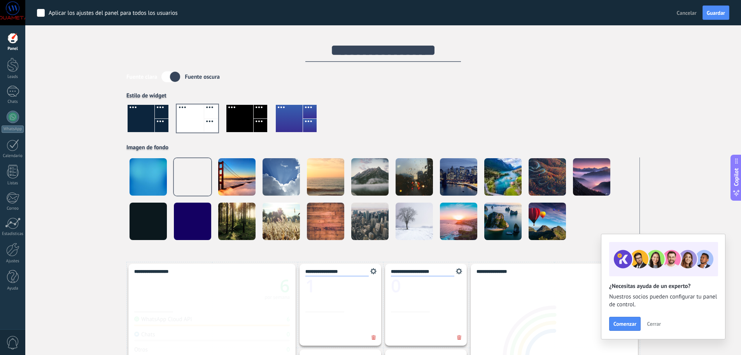
click at [166, 117] on div at bounding box center [162, 112] width 14 height 14
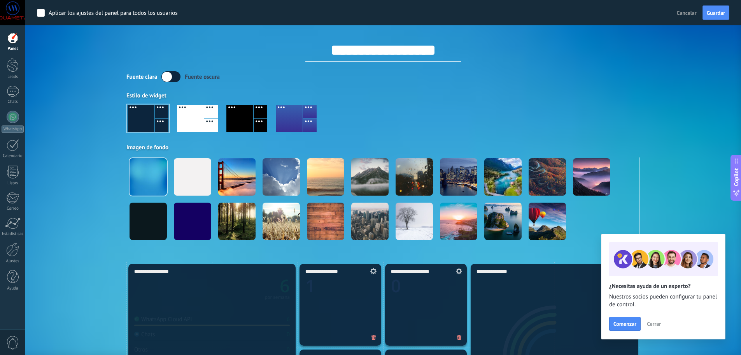
click at [195, 119] on div at bounding box center [190, 118] width 27 height 27
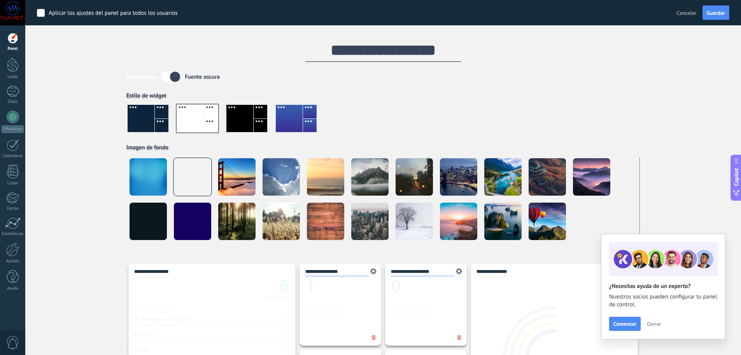
click at [254, 120] on div at bounding box center [261, 126] width 14 height 14
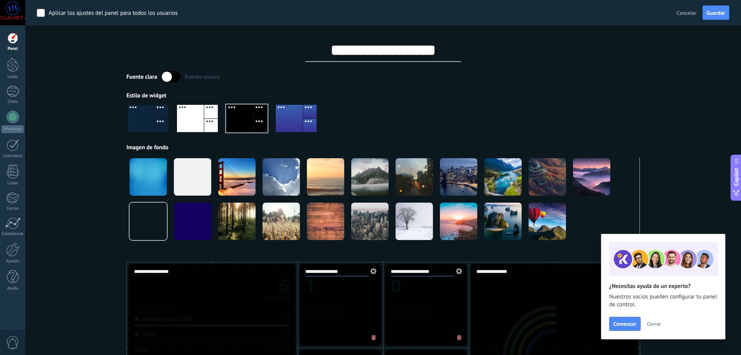
click at [284, 119] on div at bounding box center [289, 118] width 27 height 27
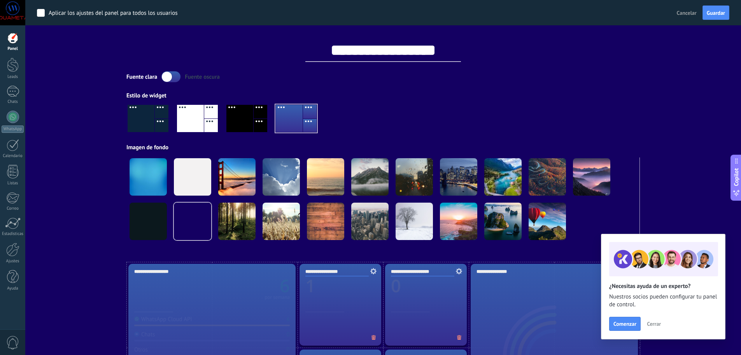
click at [193, 119] on div at bounding box center [190, 118] width 27 height 27
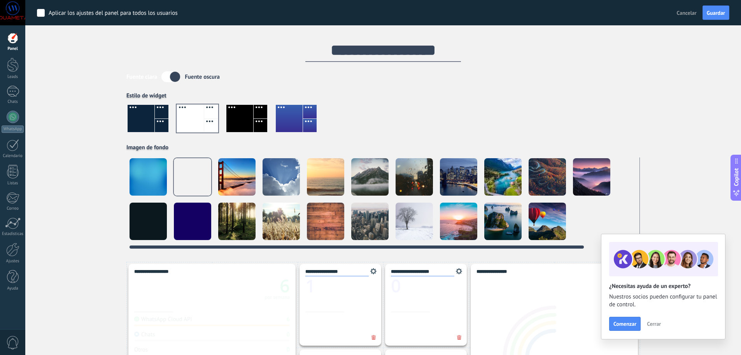
click at [163, 179] on div at bounding box center [148, 176] width 37 height 37
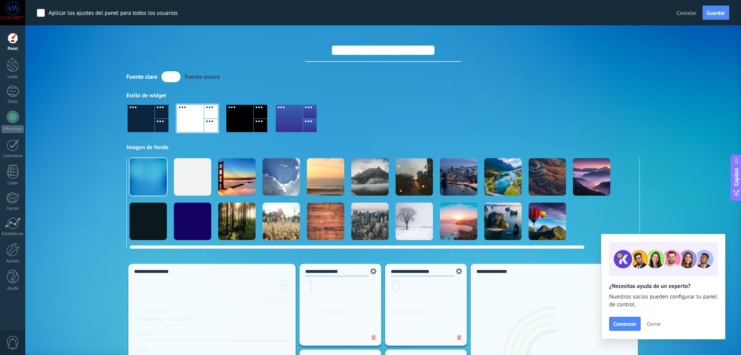
scroll to position [0, 0]
click at [200, 176] on div at bounding box center [192, 176] width 37 height 37
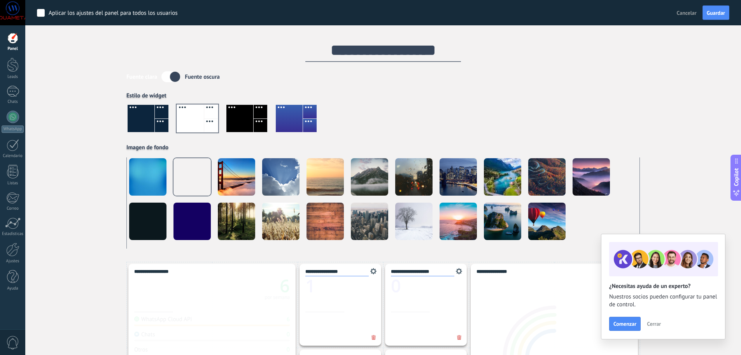
click at [203, 107] on div at bounding box center [197, 118] width 41 height 27
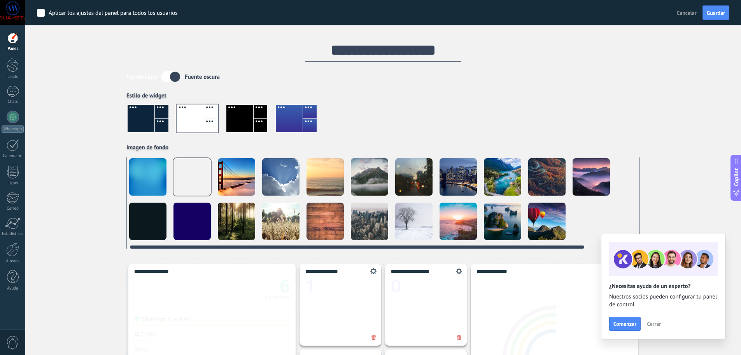
click at [413, 215] on div at bounding box center [413, 220] width 37 height 37
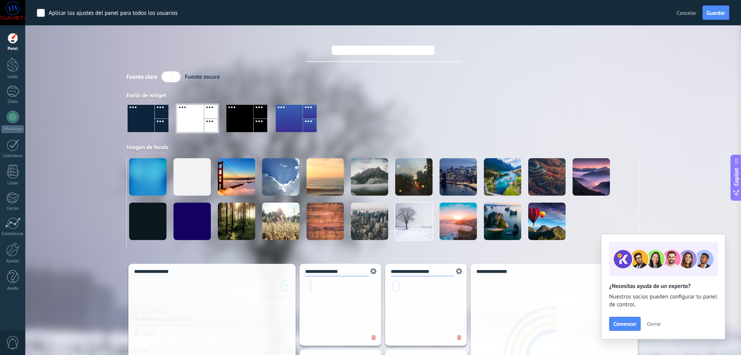
click at [216, 120] on div at bounding box center [197, 118] width 41 height 27
click at [200, 121] on div at bounding box center [197, 118] width 41 height 27
click at [202, 175] on div at bounding box center [192, 176] width 37 height 37
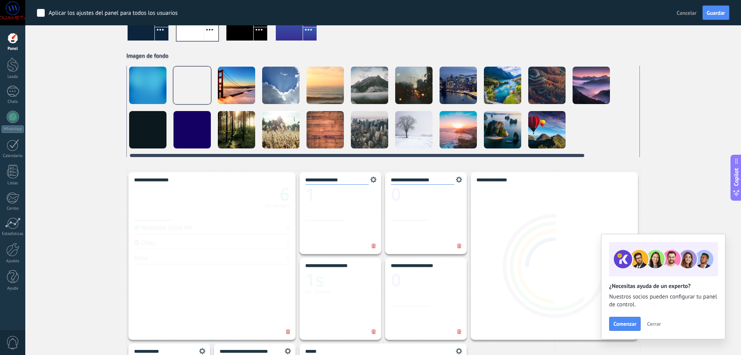
scroll to position [78, 0]
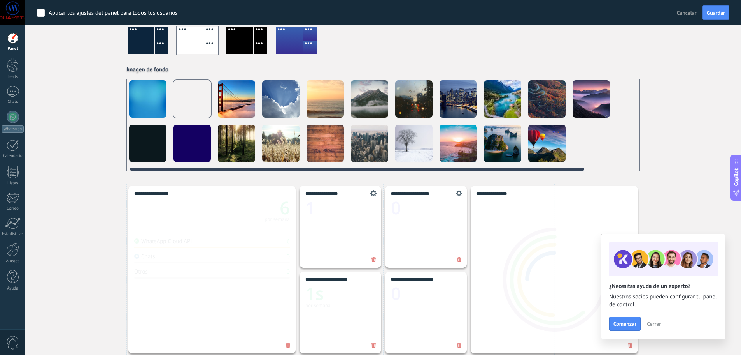
click at [411, 163] on div at bounding box center [383, 124] width 514 height 91
click at [411, 156] on div at bounding box center [413, 143] width 37 height 37
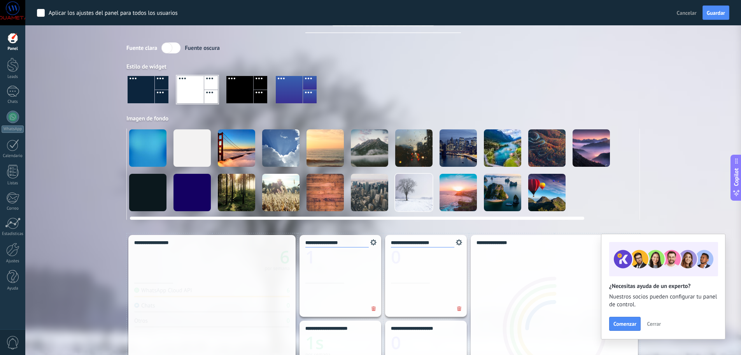
scroll to position [0, 0]
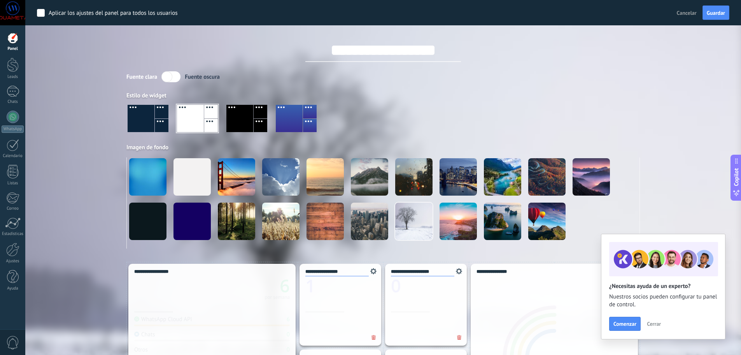
click at [167, 80] on label at bounding box center [171, 76] width 19 height 11
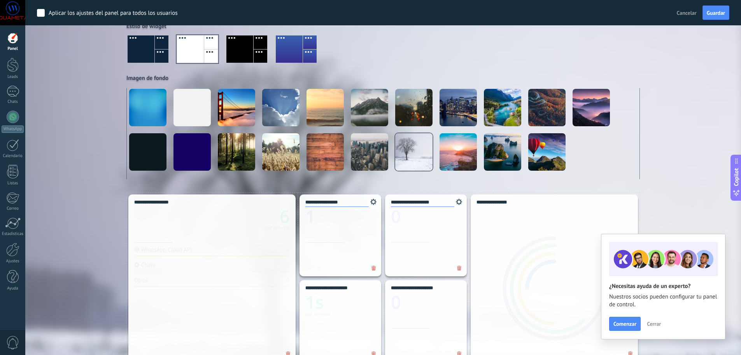
scroll to position [78, 0]
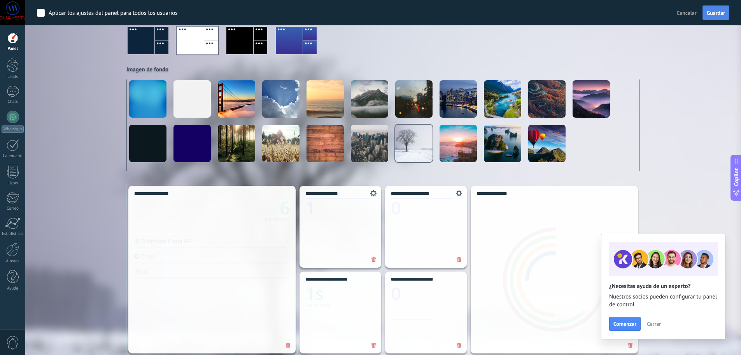
click at [720, 10] on span "Guardar" at bounding box center [716, 12] width 18 height 5
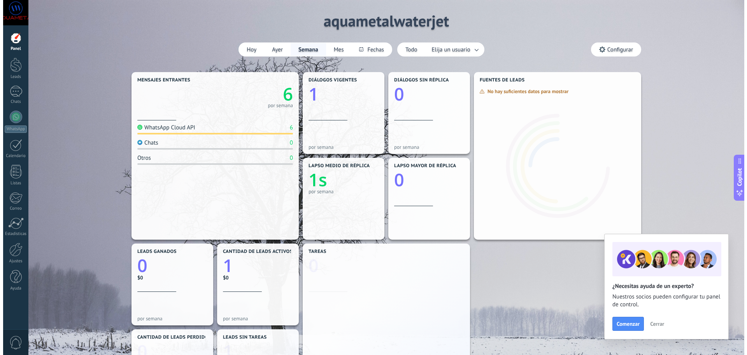
scroll to position [0, 0]
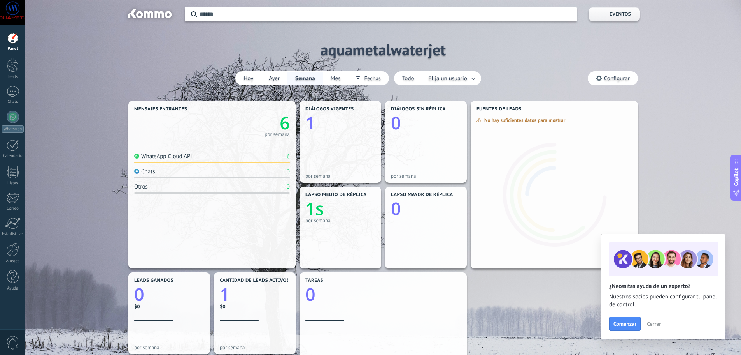
click at [14, 14] on div at bounding box center [12, 12] width 25 height 25
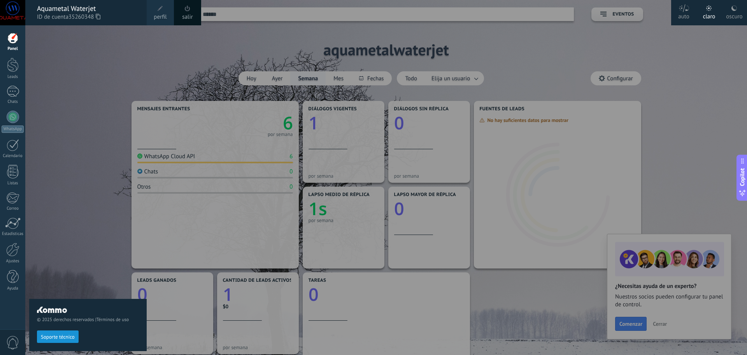
click at [161, 14] on span "perfil" at bounding box center [160, 17] width 13 height 9
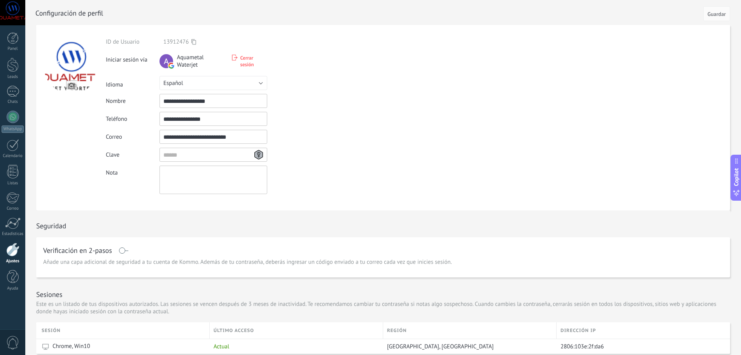
click at [260, 151] on g at bounding box center [259, 154] width 9 height 9
click at [258, 158] on icon at bounding box center [259, 154] width 9 height 9
click at [305, 131] on div "**********" at bounding box center [231, 137] width 251 height 14
click at [204, 155] on input "textbox" at bounding box center [214, 155] width 108 height 14
click at [317, 128] on div "**********" at bounding box center [231, 116] width 251 height 156
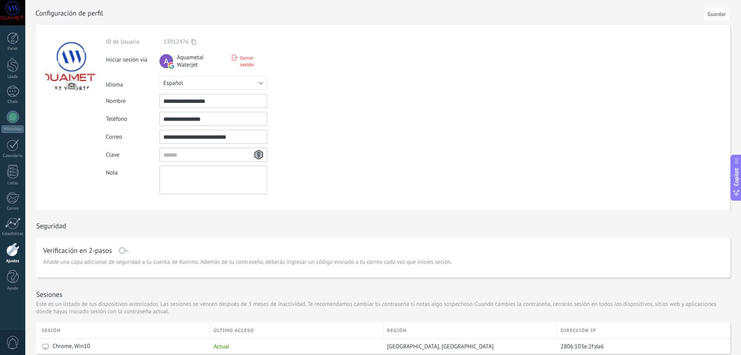
click at [121, 251] on span at bounding box center [124, 250] width 10 height 6
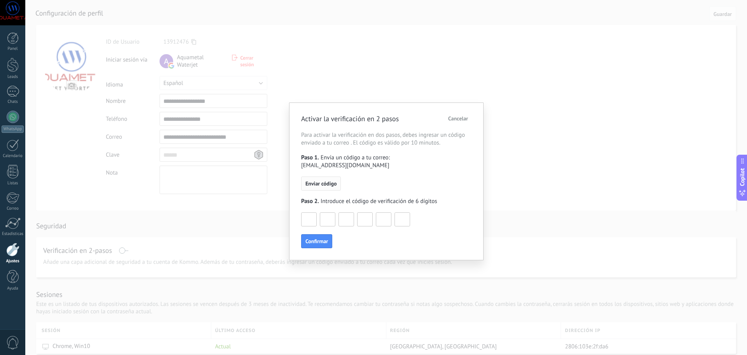
click at [331, 181] on span "Enviar código" at bounding box center [321, 183] width 31 height 5
click at [311, 213] on input at bounding box center [309, 219] width 15 height 12
type input "*"
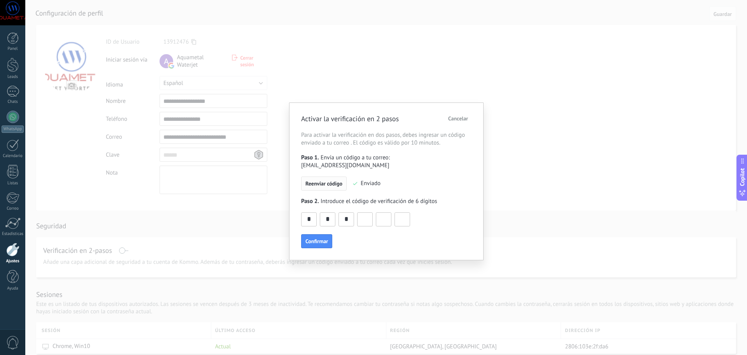
type input "*"
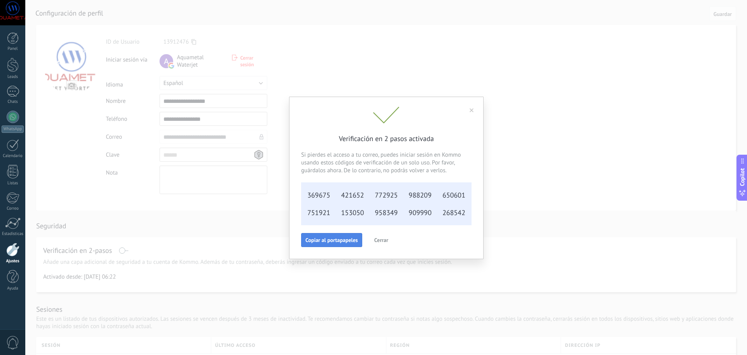
click at [348, 241] on span "Copiar al portapapeles" at bounding box center [332, 239] width 53 height 5
click at [382, 241] on span "Cerrar" at bounding box center [381, 239] width 14 height 5
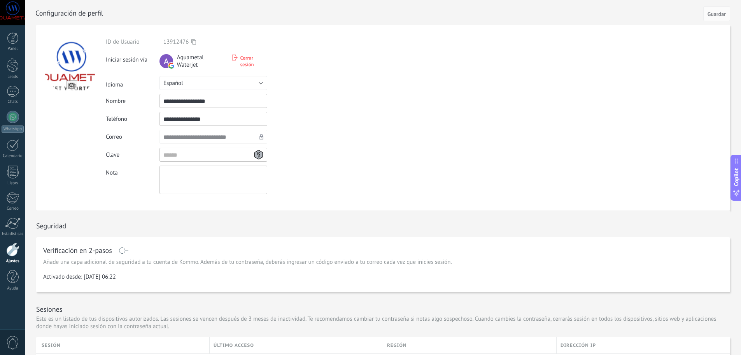
click at [69, 87] on input "file" at bounding box center [71, 85] width 11 height 11
type input "**********"
click at [76, 68] on div at bounding box center [71, 66] width 55 height 55
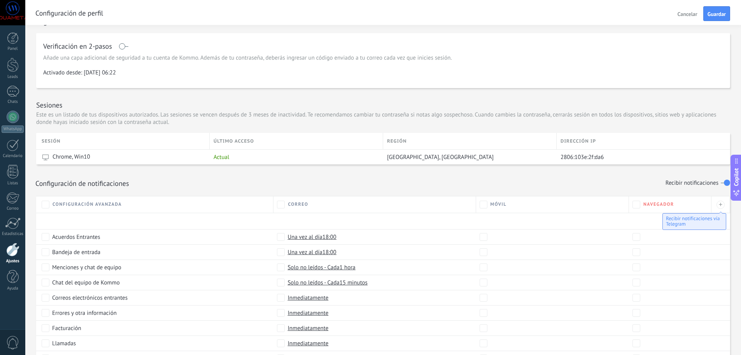
scroll to position [204, 0]
click at [642, 205] on div "Navegador" at bounding box center [670, 205] width 75 height 8
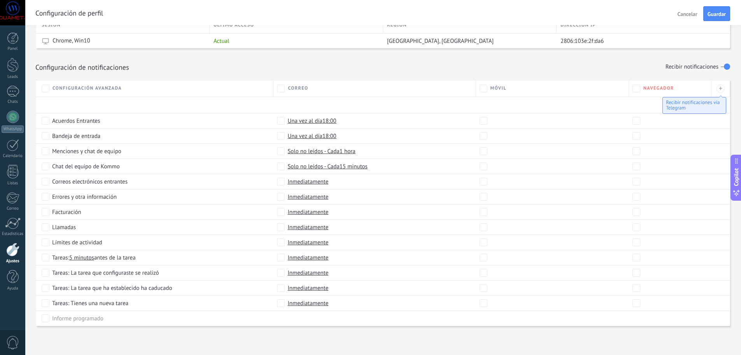
scroll to position [320, 0]
click at [722, 13] on span "Guardar" at bounding box center [717, 13] width 18 height 5
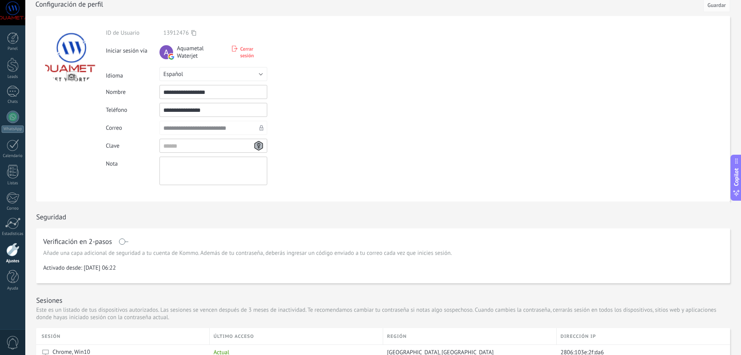
scroll to position [0, 0]
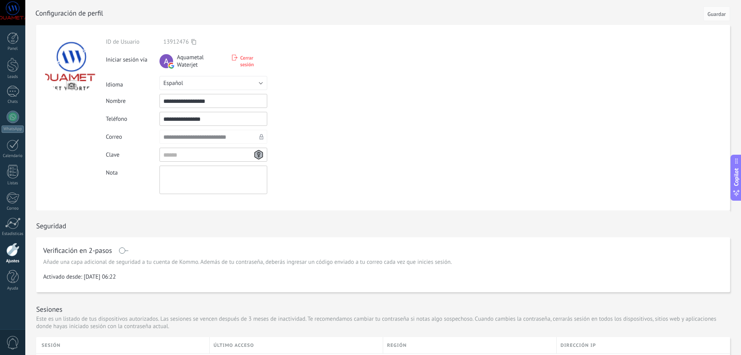
click at [251, 96] on input "**********" at bounding box center [214, 101] width 108 height 14
click at [19, 47] on div "Panel" at bounding box center [13, 48] width 23 height 5
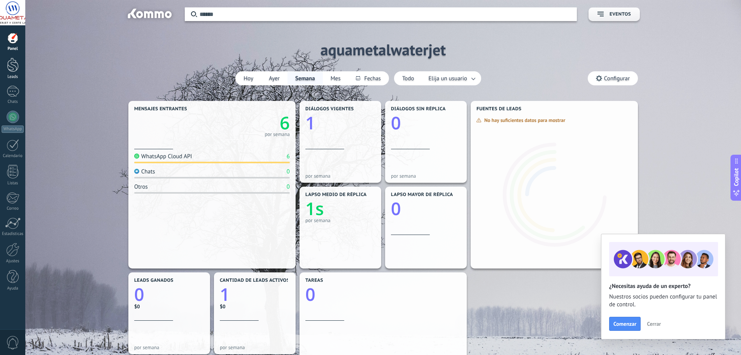
click at [21, 68] on link "Leads" at bounding box center [12, 69] width 25 height 22
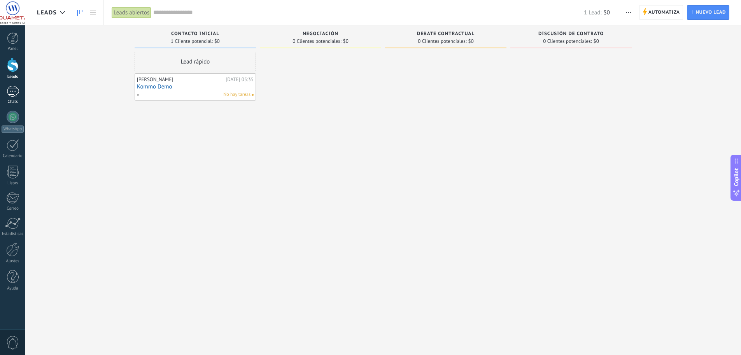
drag, startPoint x: 151, startPoint y: 90, endPoint x: 11, endPoint y: 92, distance: 140.5
click at [11, 92] on div at bounding box center [13, 91] width 12 height 11
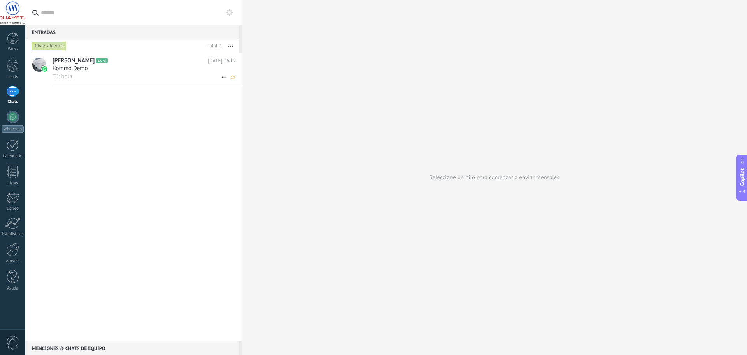
click at [88, 76] on div "Tú: hola" at bounding box center [144, 76] width 183 height 8
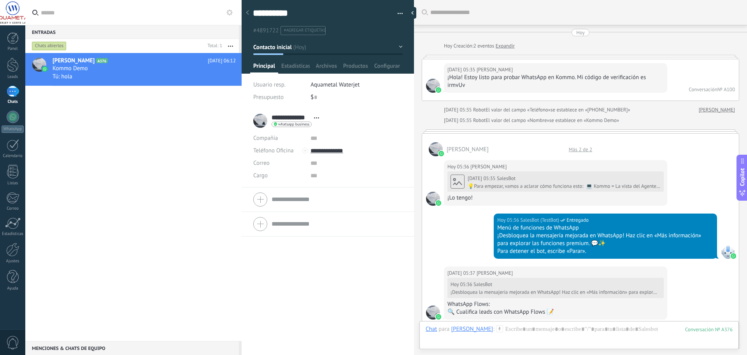
scroll to position [804, 0]
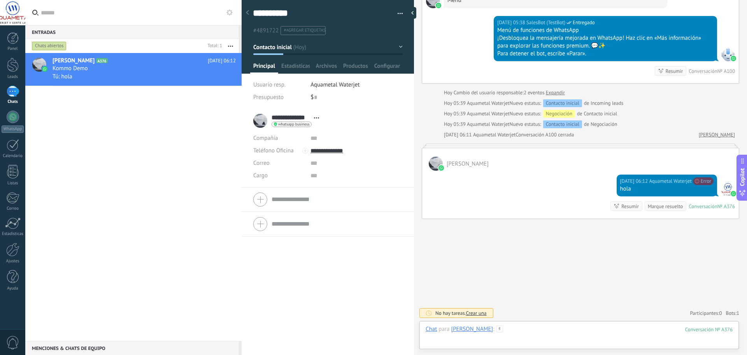
click at [535, 339] on div at bounding box center [579, 336] width 307 height 23
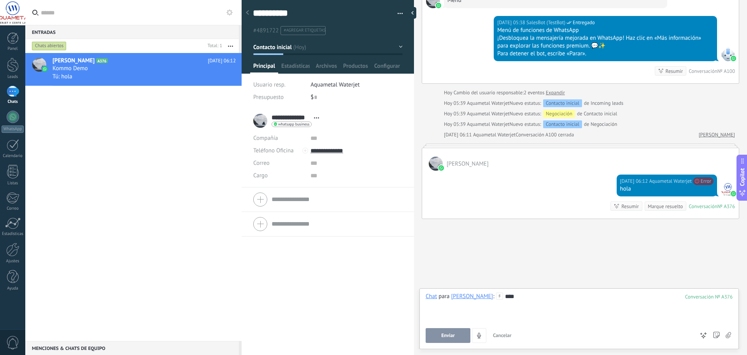
click at [446, 339] on button "Enviar" at bounding box center [448, 335] width 45 height 15
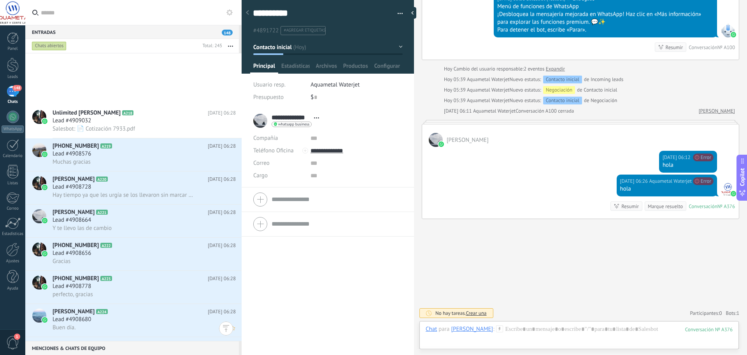
scroll to position [3036, 0]
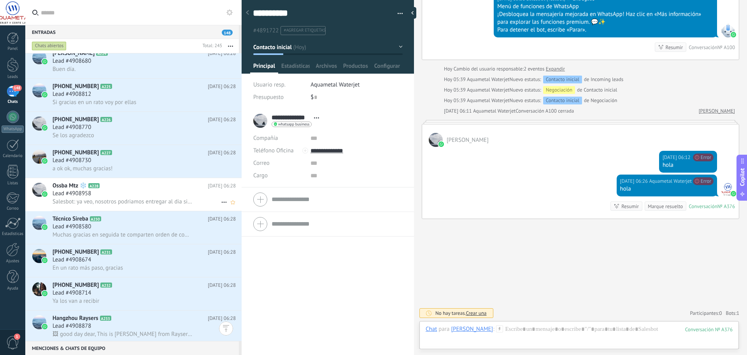
click at [145, 193] on div "Lead #4908958" at bounding box center [144, 194] width 183 height 8
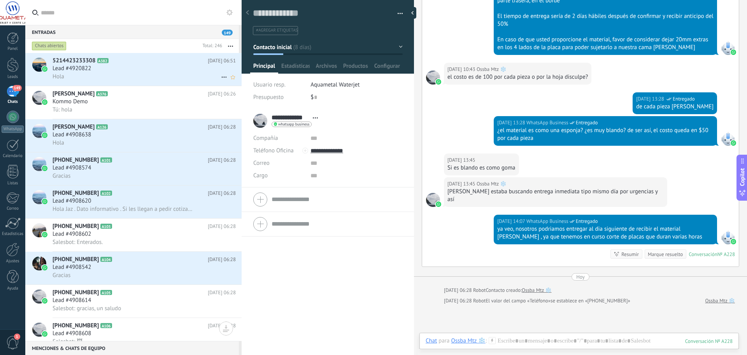
click at [155, 67] on div "Lead #4920822" at bounding box center [144, 69] width 183 height 8
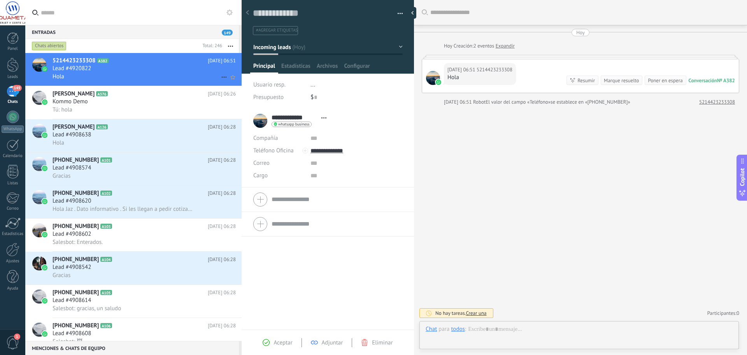
scroll to position [12, 0]
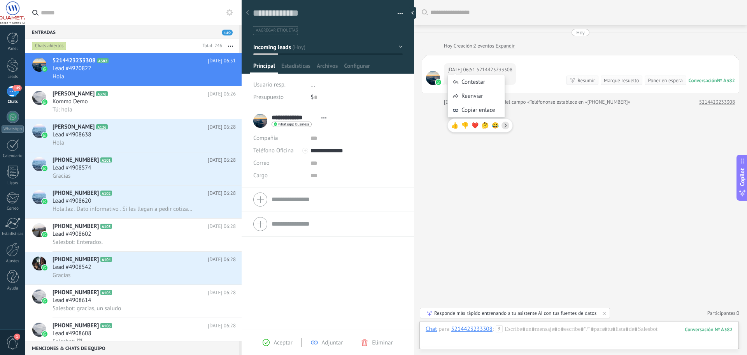
click at [434, 78] on div at bounding box center [433, 78] width 14 height 14
click at [263, 118] on div "**********" at bounding box center [291, 120] width 77 height 19
click at [396, 10] on button "button" at bounding box center [397, 14] width 11 height 12
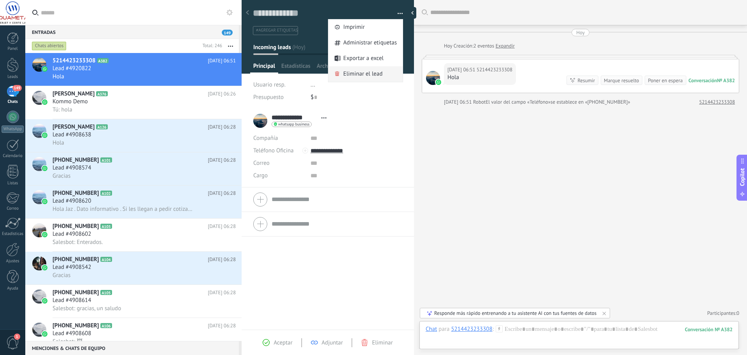
click at [379, 75] on span "Eliminar el lead" at bounding box center [362, 74] width 39 height 16
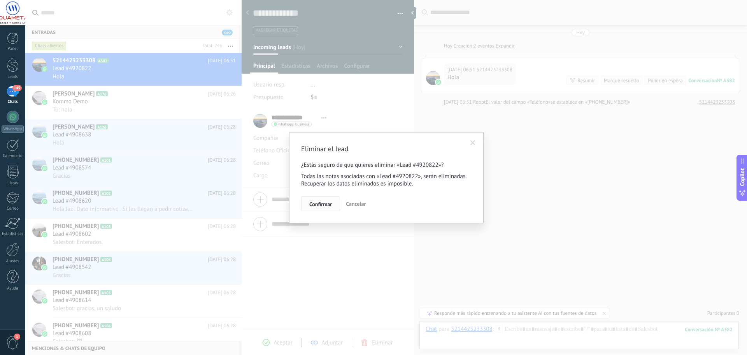
click at [325, 207] on span "Confirmar" at bounding box center [320, 203] width 23 height 5
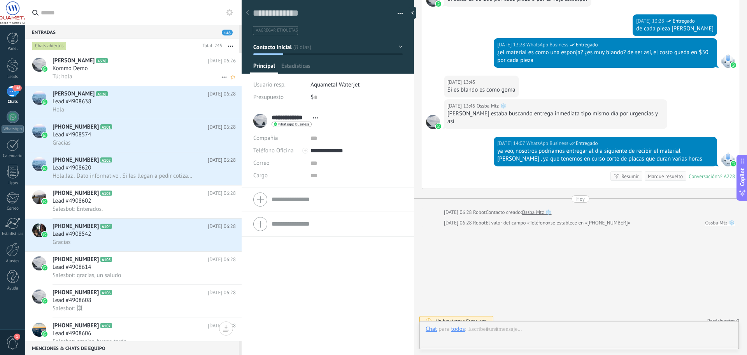
scroll to position [12, 0]
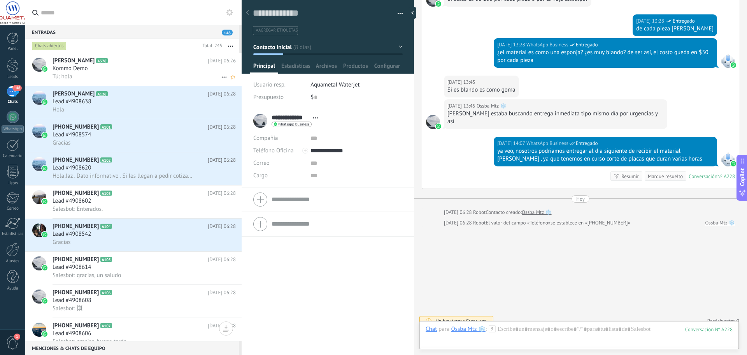
click at [145, 72] on div "Kommo Demo" at bounding box center [144, 69] width 183 height 8
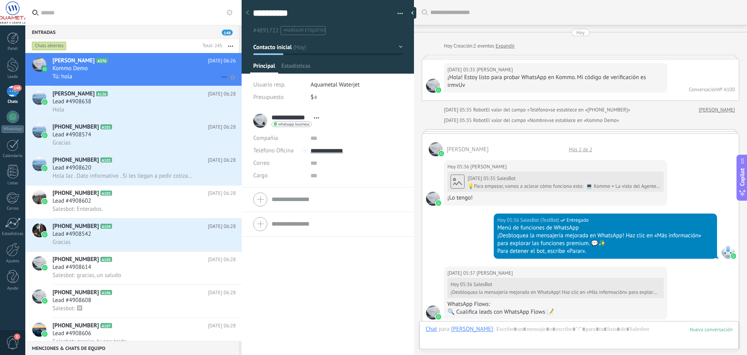
scroll to position [828, 0]
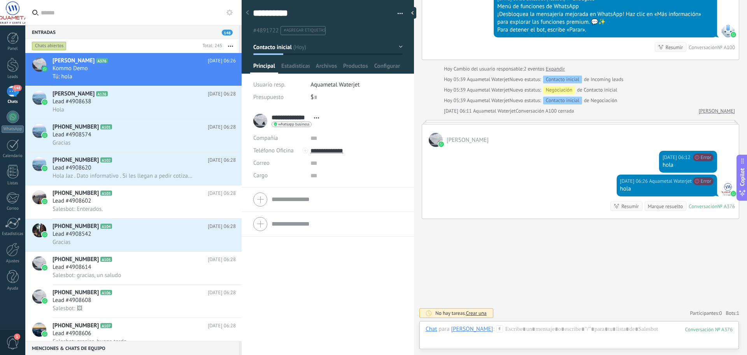
click at [398, 13] on button "button" at bounding box center [397, 14] width 11 height 12
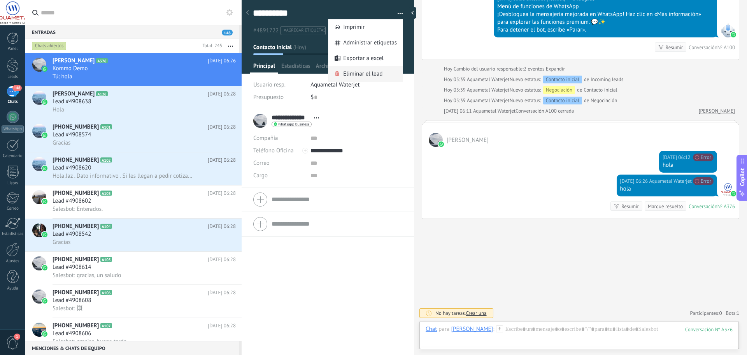
click at [353, 74] on span "Eliminar el lead" at bounding box center [362, 74] width 39 height 16
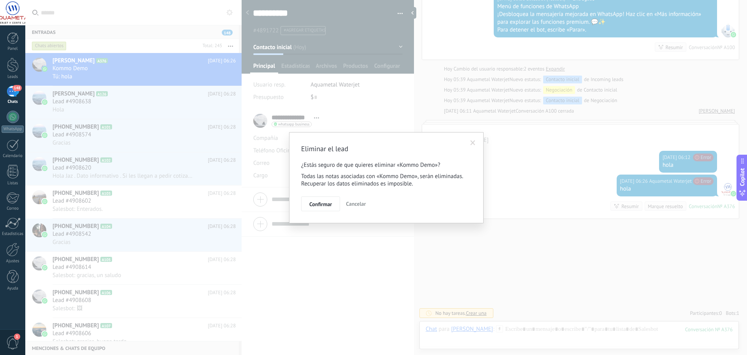
click at [319, 206] on span "Confirmar" at bounding box center [320, 203] width 23 height 5
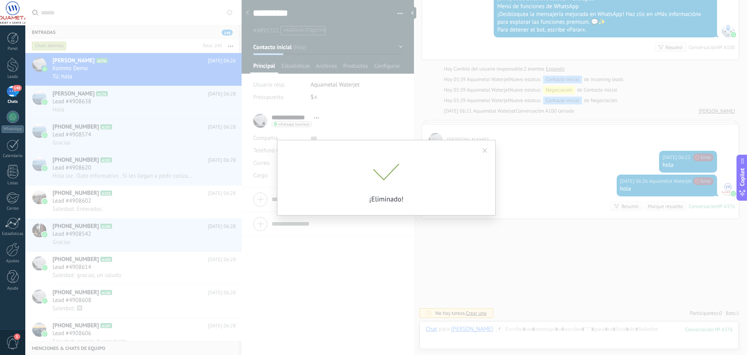
scroll to position [841, 0]
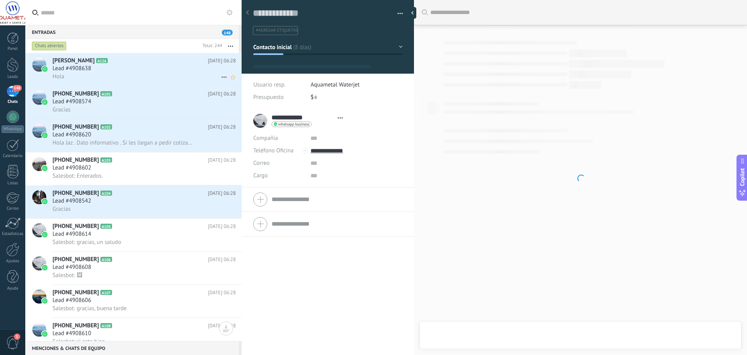
click at [149, 73] on div "Hola" at bounding box center [144, 76] width 183 height 8
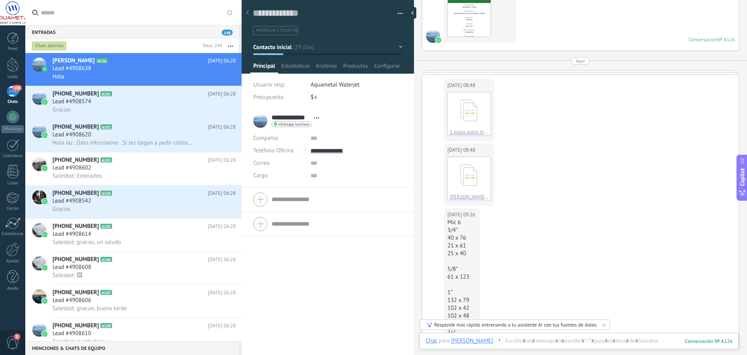
scroll to position [2406, 0]
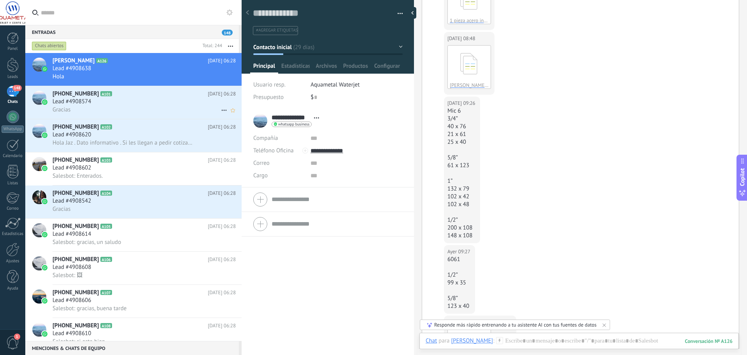
click at [175, 100] on div "Lead #4908574" at bounding box center [144, 102] width 183 height 8
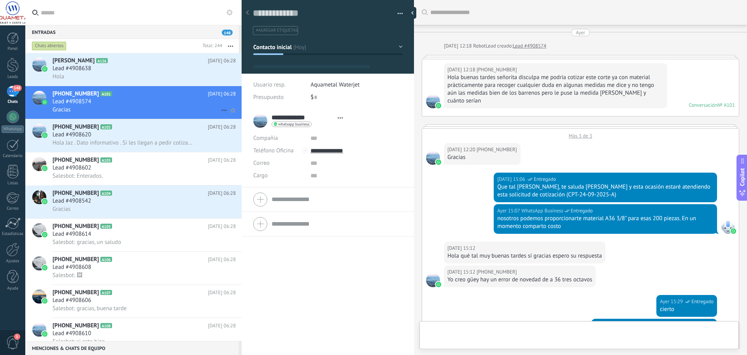
scroll to position [352, 0]
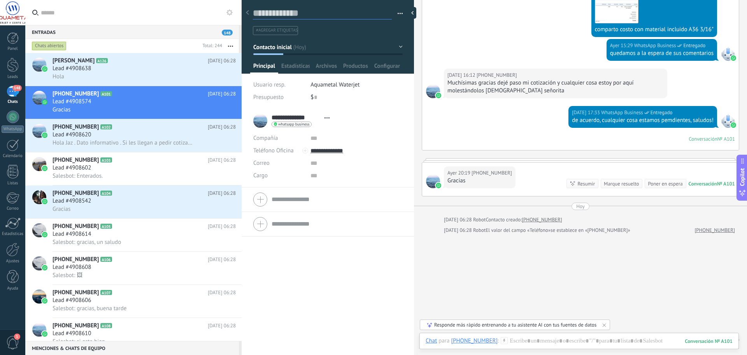
click at [280, 15] on textarea at bounding box center [322, 13] width 139 height 12
click at [295, 13] on textarea at bounding box center [322, 13] width 139 height 12
type textarea "*"
type textarea "**"
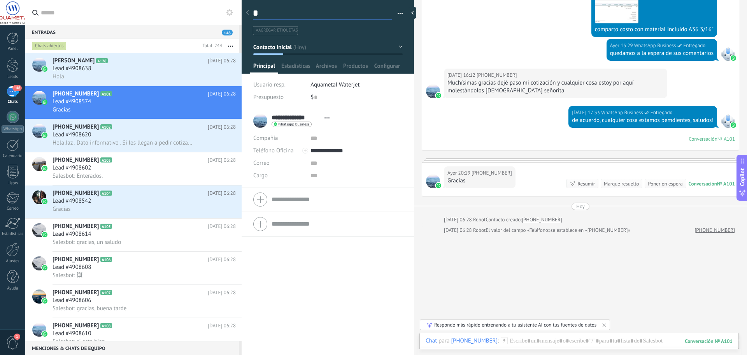
type textarea "**"
type textarea "***"
type textarea "****"
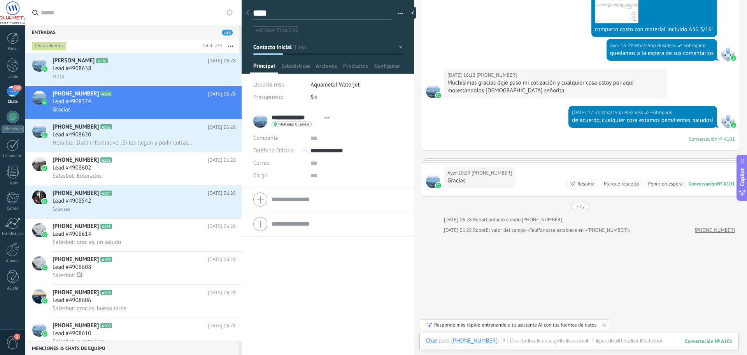
type textarea "*****"
type textarea "******"
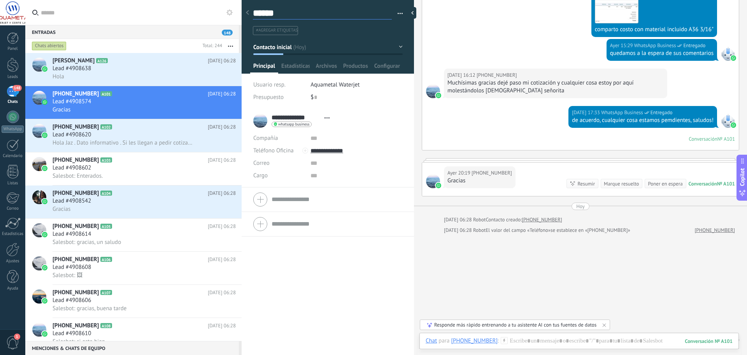
type textarea "******"
type textarea "********"
type textarea "*********"
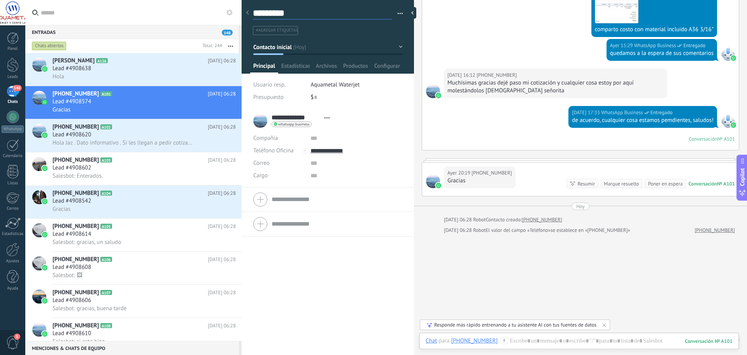
type textarea "**********"
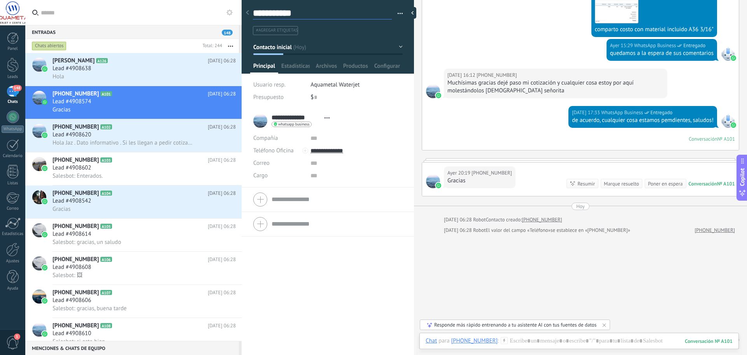
type textarea "**********"
click at [345, 293] on div "**********" at bounding box center [328, 232] width 172 height 246
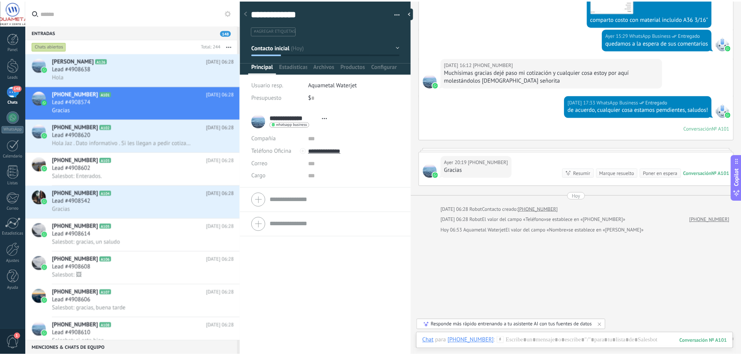
scroll to position [373, 0]
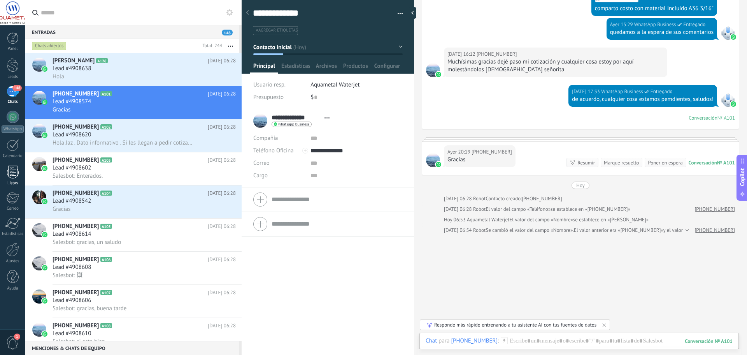
click at [22, 175] on link "Listas" at bounding box center [12, 175] width 25 height 21
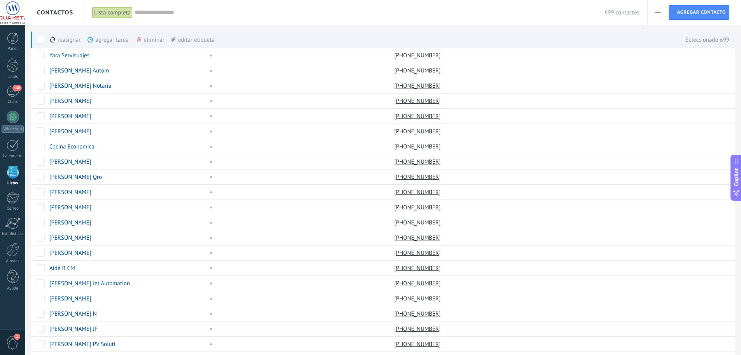
click at [41, 38] on span at bounding box center [41, 40] width 8 height 8
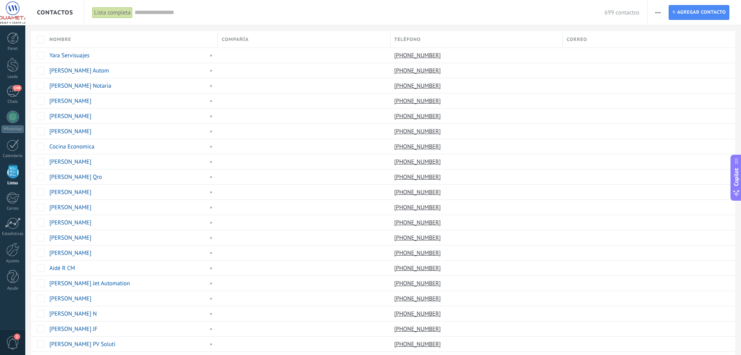
click at [162, 14] on input "text" at bounding box center [370, 13] width 470 height 8
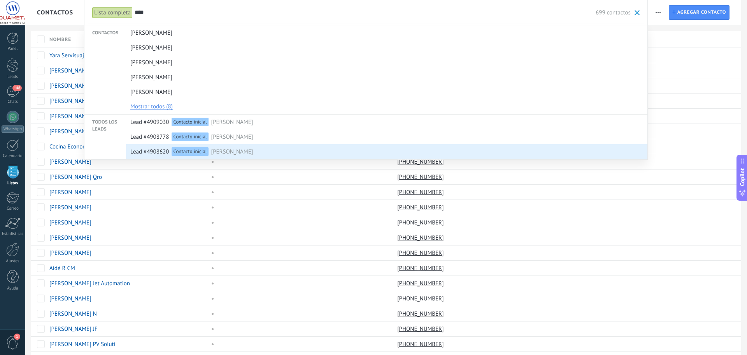
type input "****"
click at [228, 151] on span "[PERSON_NAME]" at bounding box center [232, 151] width 42 height 14
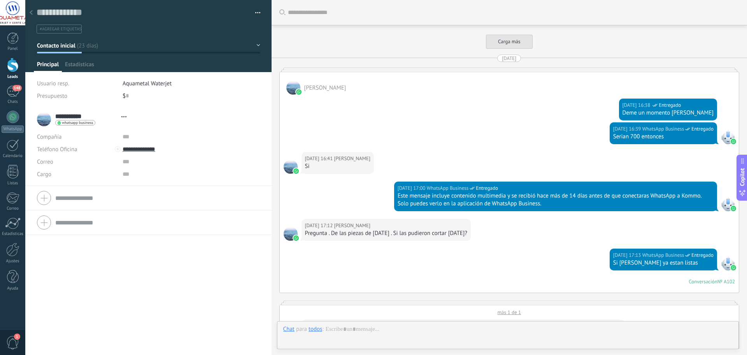
type textarea "**********"
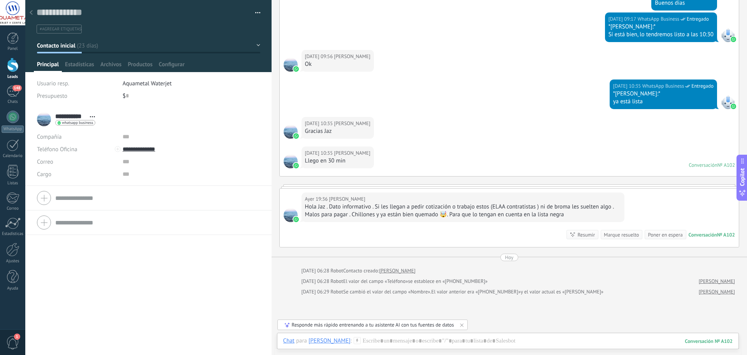
scroll to position [3010, 0]
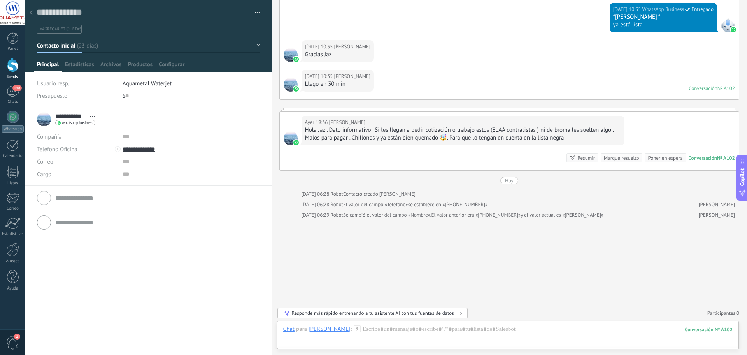
click at [256, 13] on button "button" at bounding box center [254, 13] width 11 height 12
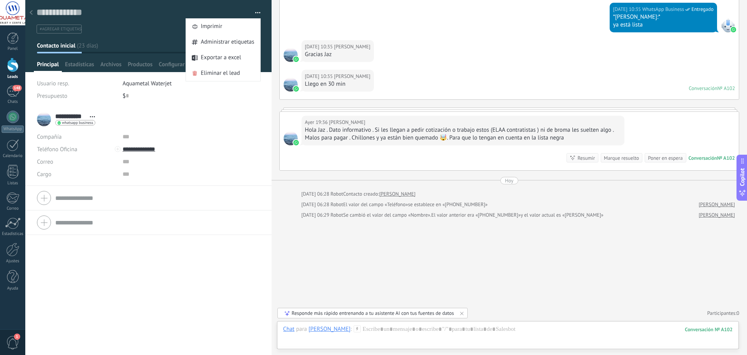
click at [231, 259] on div "**********" at bounding box center [148, 231] width 246 height 248
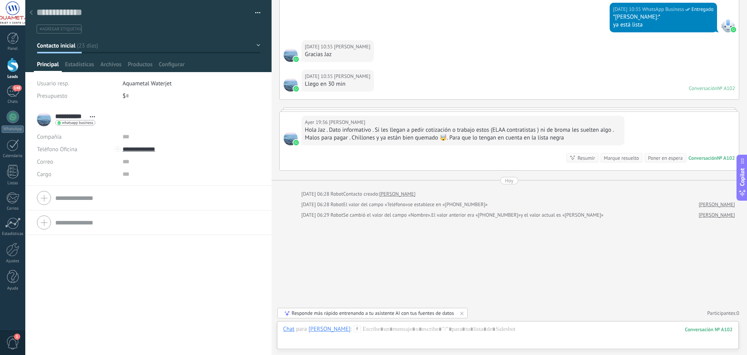
click at [340, 155] on div "Ayer 19:36 Dani Rivera Hola Jaz . Dato informativo . Si les llegan a pedir coti…" at bounding box center [509, 141] width 459 height 58
click at [365, 335] on div at bounding box center [508, 336] width 450 height 23
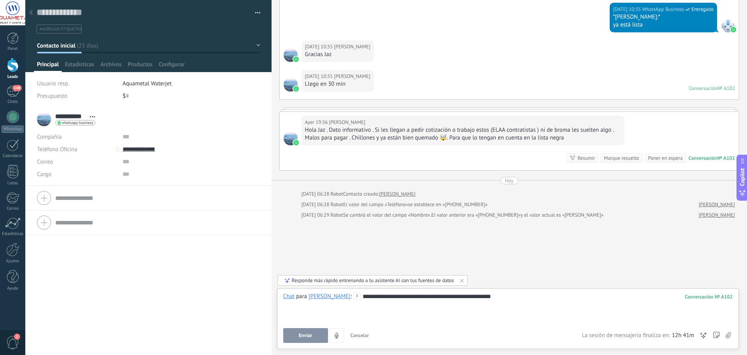
click at [318, 333] on button "Enviar" at bounding box center [305, 335] width 45 height 15
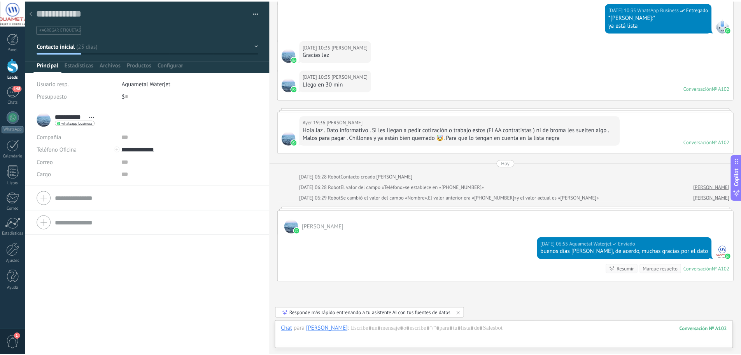
scroll to position [2988, 0]
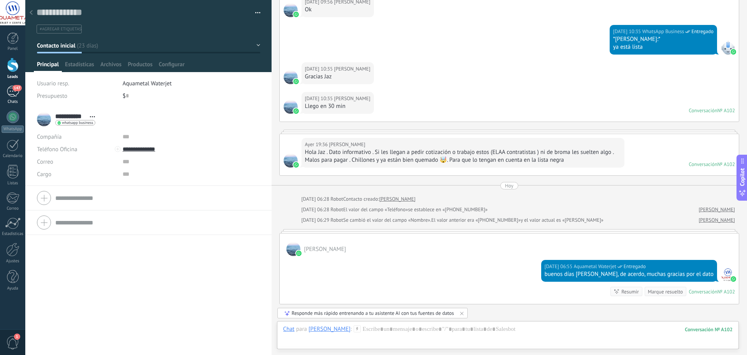
click at [18, 97] on link "147 Chats" at bounding box center [12, 95] width 25 height 19
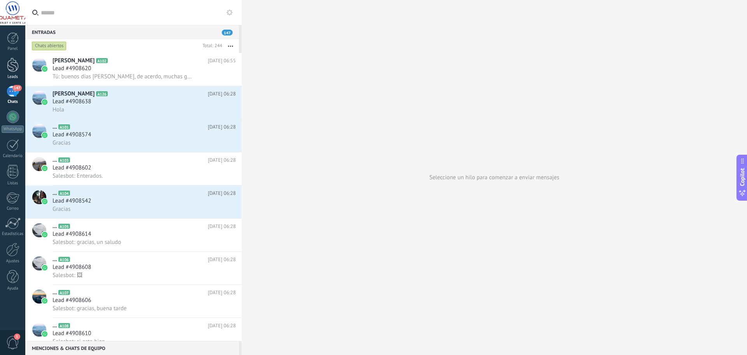
click at [18, 70] on div at bounding box center [13, 65] width 12 height 14
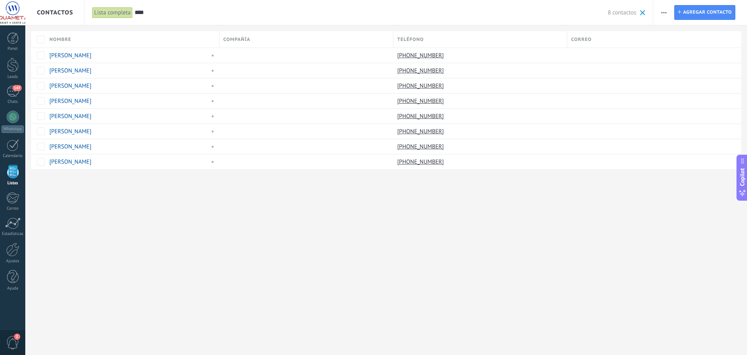
click at [664, 11] on span "button" at bounding box center [664, 12] width 5 height 15
click at [675, 100] on span "Ajustes de la lista" at bounding box center [690, 96] width 44 height 16
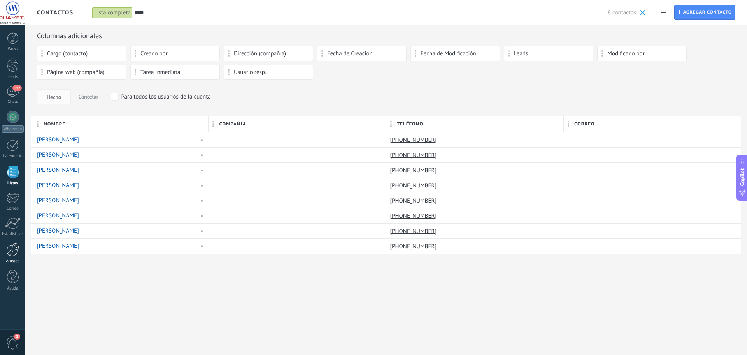
click at [17, 251] on div at bounding box center [12, 249] width 13 height 14
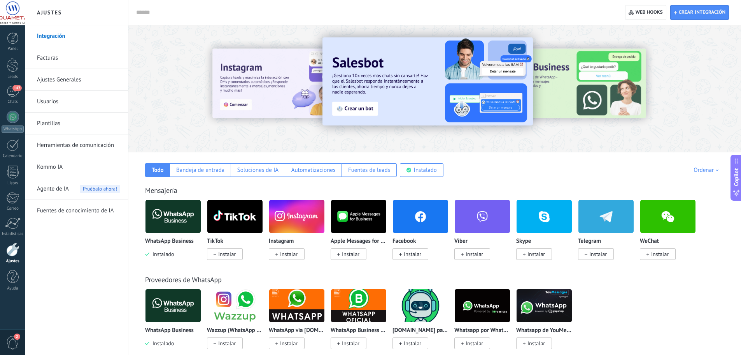
click at [47, 97] on link "Usuarios" at bounding box center [78, 102] width 83 height 22
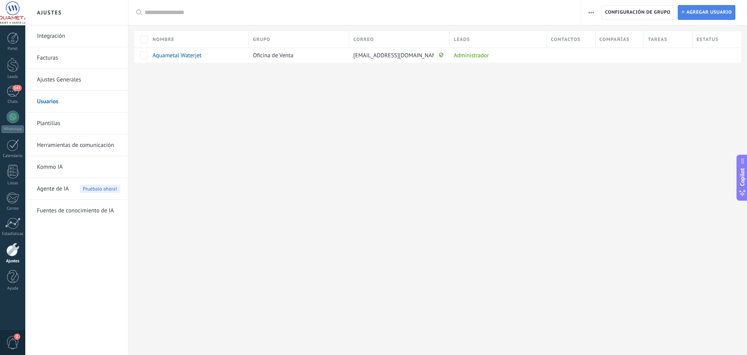
click at [709, 18] on span "Agregar usuario" at bounding box center [710, 12] width 46 height 14
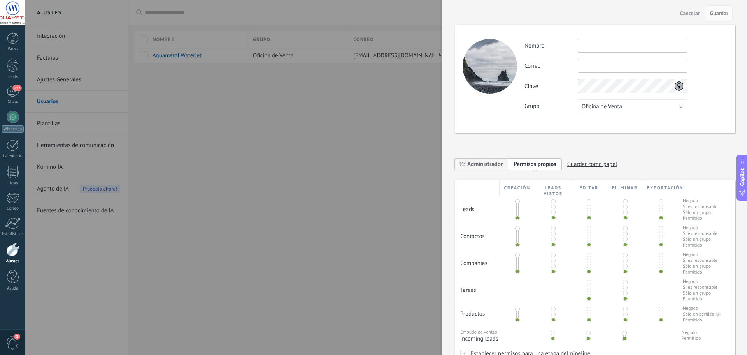
click at [607, 46] on input "text" at bounding box center [633, 46] width 110 height 14
type input "**********"
click at [606, 66] on input "text" at bounding box center [633, 66] width 110 height 14
drag, startPoint x: 682, startPoint y: 67, endPoint x: 498, endPoint y: 72, distance: 183.8
click at [498, 72] on div "**********" at bounding box center [595, 79] width 281 height 109
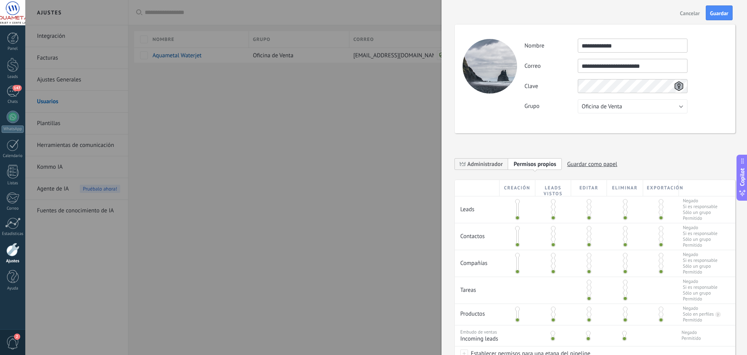
type input "**********"
click at [504, 98] on div "**********" at bounding box center [595, 79] width 281 height 109
click at [613, 108] on span "Oficina de Venta" at bounding box center [602, 106] width 40 height 7
click at [613, 108] on span "Oficina de Venta" at bounding box center [629, 106] width 112 height 7
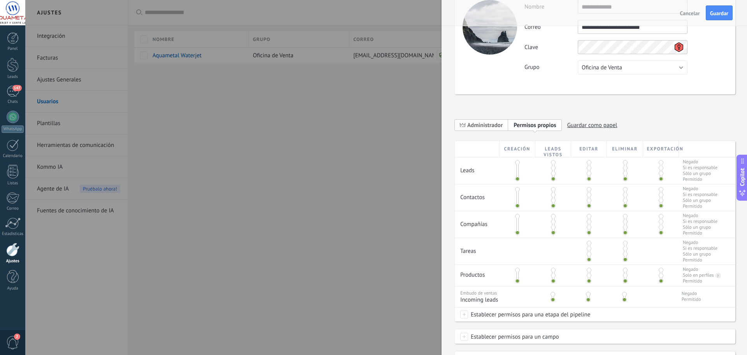
click at [497, 123] on span "Administrador" at bounding box center [484, 124] width 35 height 7
click at [552, 128] on span "Personalizar permisos" at bounding box center [541, 124] width 55 height 7
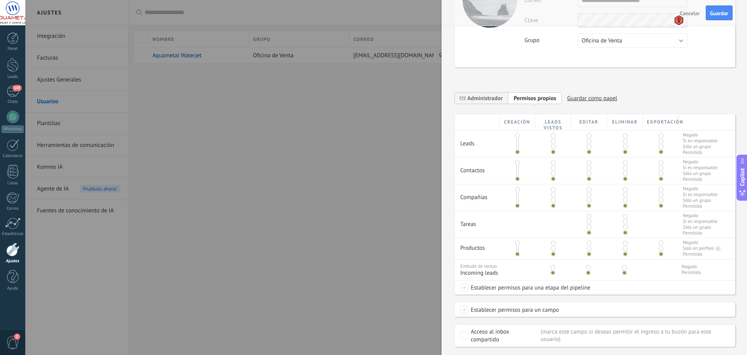
scroll to position [107, 0]
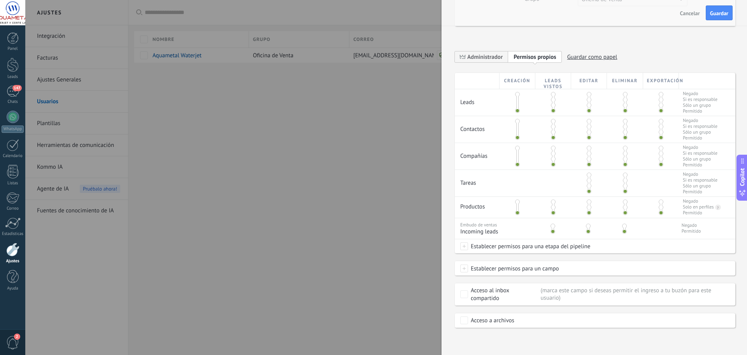
click at [461, 248] on span at bounding box center [464, 246] width 8 height 8
click at [454, 199] on div at bounding box center [386, 177] width 722 height 355
click at [722, 12] on span "Guardar" at bounding box center [719, 13] width 18 height 5
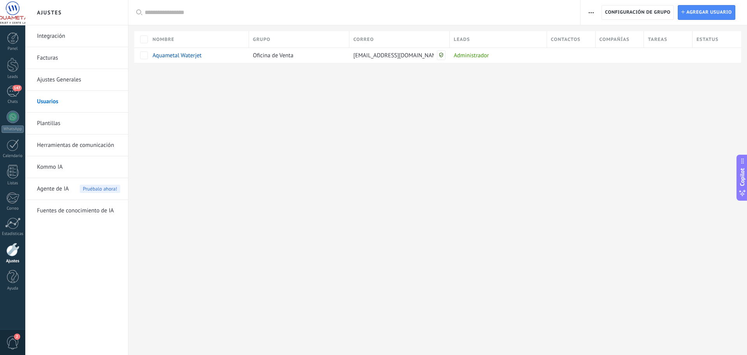
scroll to position [0, 0]
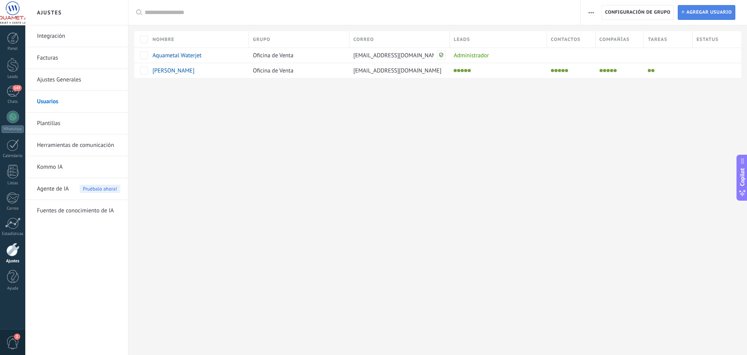
click at [709, 9] on span "Agregar usuario" at bounding box center [710, 12] width 46 height 14
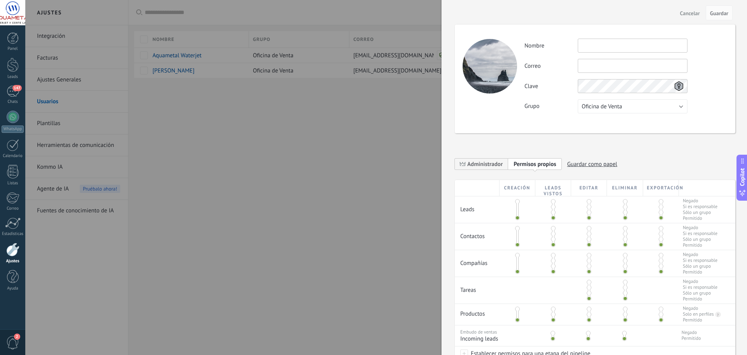
click at [620, 49] on input "text" at bounding box center [633, 46] width 110 height 14
type input "**********"
click at [625, 61] on input "text" at bounding box center [633, 66] width 110 height 14
type input "**********"
click at [496, 106] on div "**********" at bounding box center [595, 79] width 281 height 109
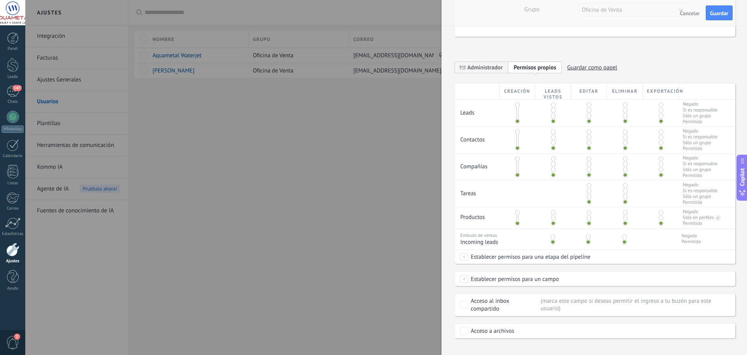
scroll to position [107, 0]
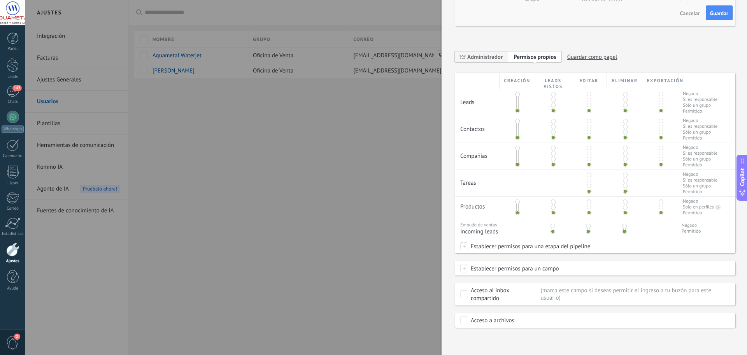
click at [467, 247] on span at bounding box center [464, 246] width 8 height 8
click at [611, 253] on div at bounding box center [386, 177] width 722 height 355
click at [464, 317] on div "Acceso a archivos" at bounding box center [595, 320] width 281 height 14
click at [715, 11] on span "Guardar" at bounding box center [719, 13] width 18 height 5
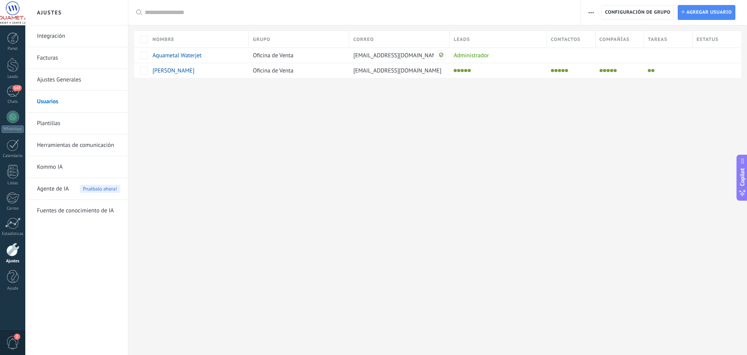
scroll to position [0, 0]
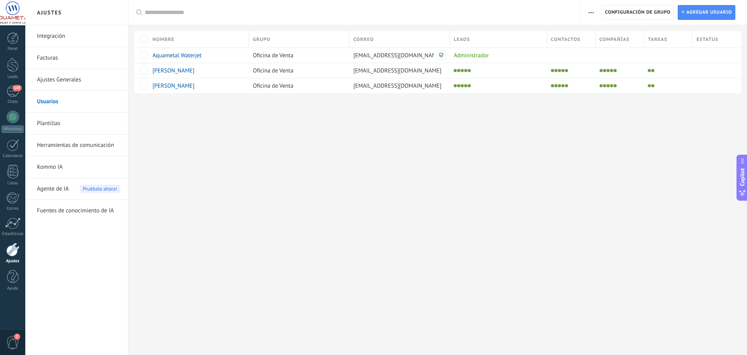
click at [46, 56] on link "Facturas" at bounding box center [78, 58] width 83 height 22
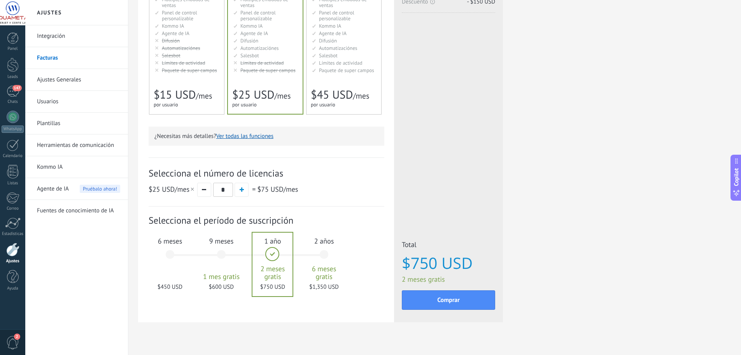
scroll to position [144, 0]
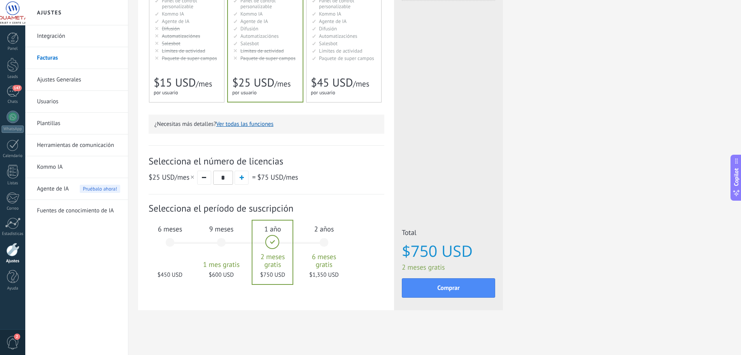
drag, startPoint x: 577, startPoint y: 169, endPoint x: 574, endPoint y: 174, distance: 6.3
click at [577, 169] on div "Detalles del plan Tu prueba gratuita con licencias ilimitadas y 10 GB de almace…" at bounding box center [435, 105] width 594 height 448
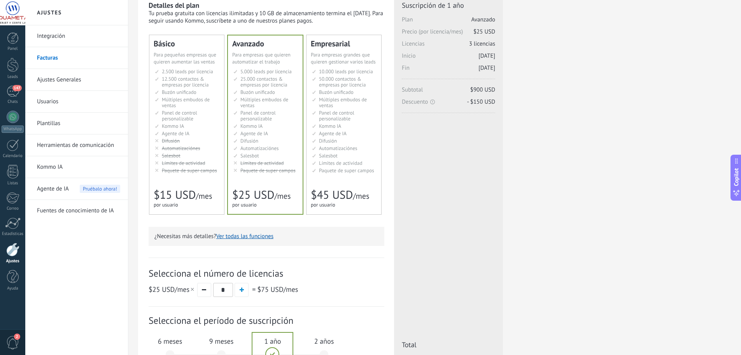
scroll to position [27, 0]
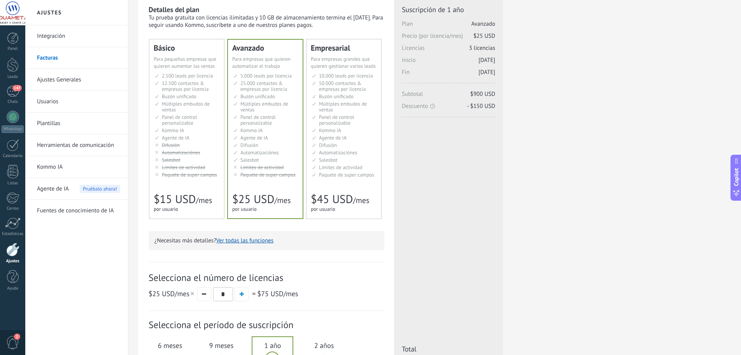
click at [78, 79] on link "Ajustes Generales" at bounding box center [78, 80] width 83 height 22
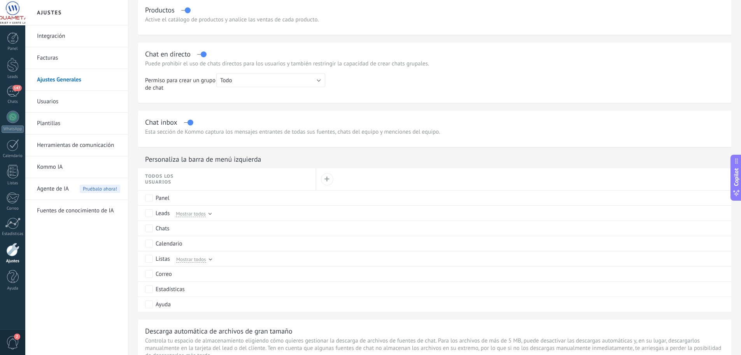
scroll to position [272, 0]
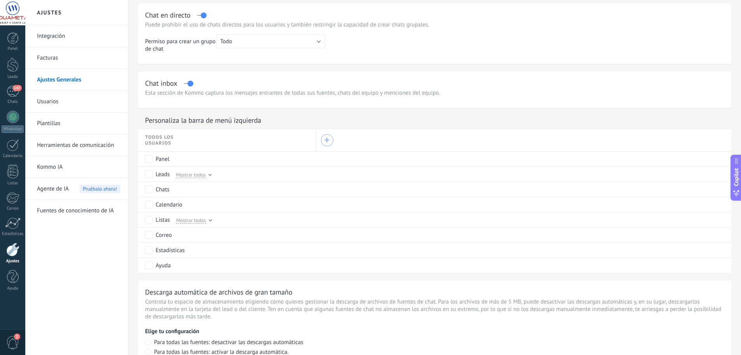
click at [329, 140] on div "+" at bounding box center [326, 139] width 5 height 5
click at [58, 290] on div at bounding box center [373, 177] width 747 height 355
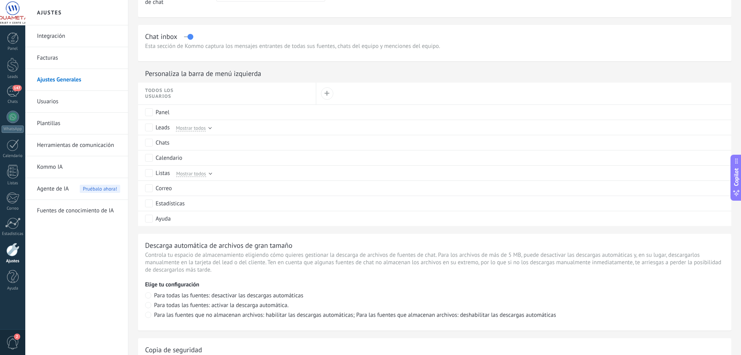
scroll to position [350, 0]
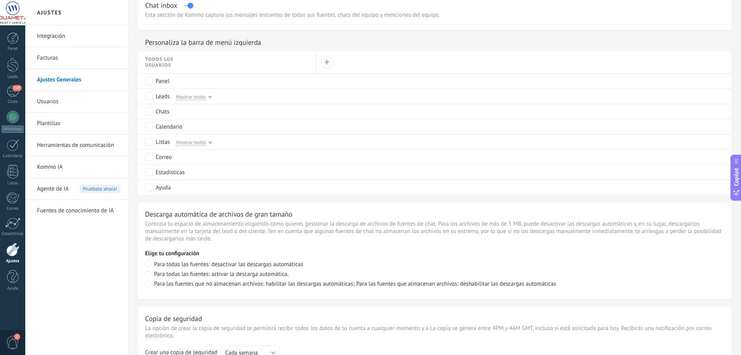
click at [210, 276] on span "Para todas las fuentes: activar la descarga automática." at bounding box center [221, 273] width 135 height 7
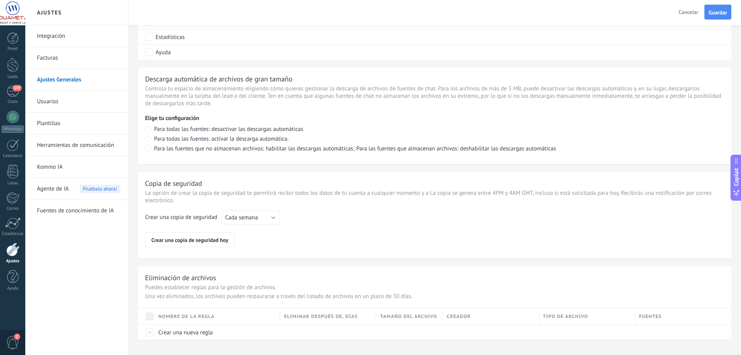
scroll to position [495, 0]
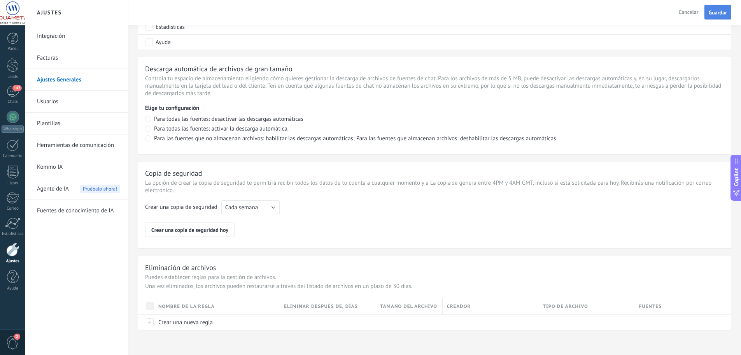
click at [722, 10] on span "Guardar" at bounding box center [718, 12] width 18 height 5
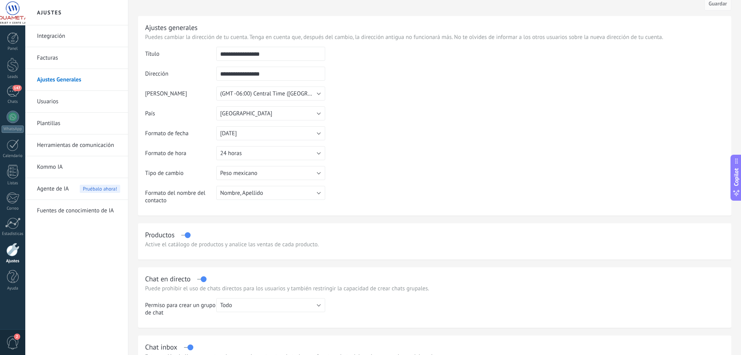
scroll to position [0, 0]
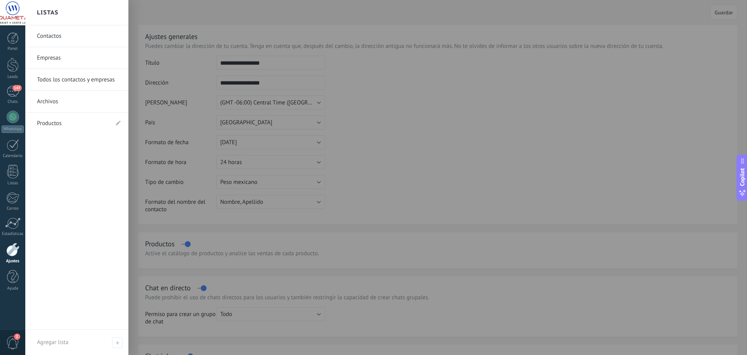
click at [78, 35] on link "Contactos" at bounding box center [79, 36] width 84 height 22
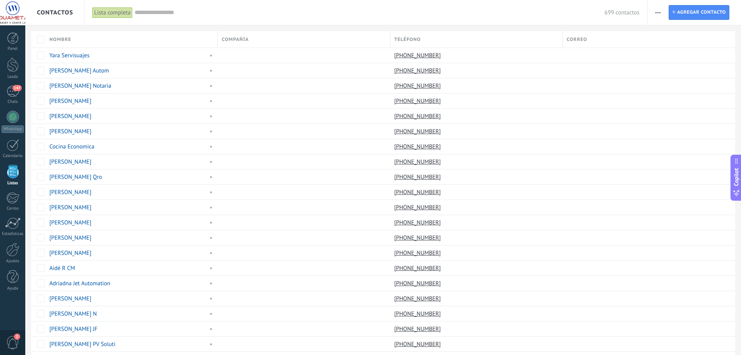
click at [661, 12] on button "button" at bounding box center [658, 12] width 11 height 15
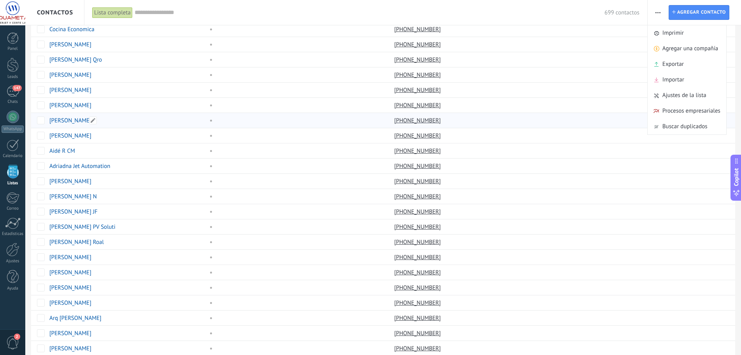
scroll to position [156, 0]
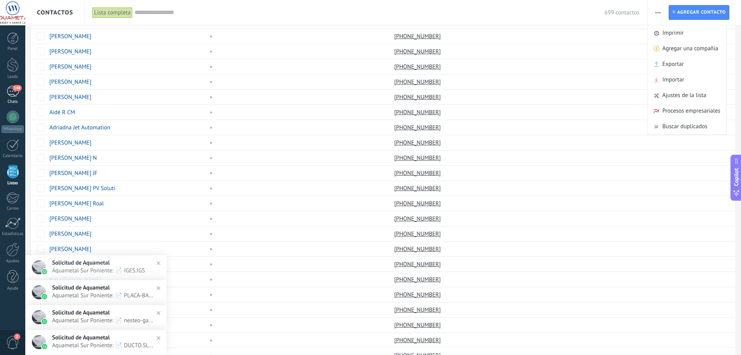
click at [9, 94] on div "148" at bounding box center [13, 91] width 12 height 11
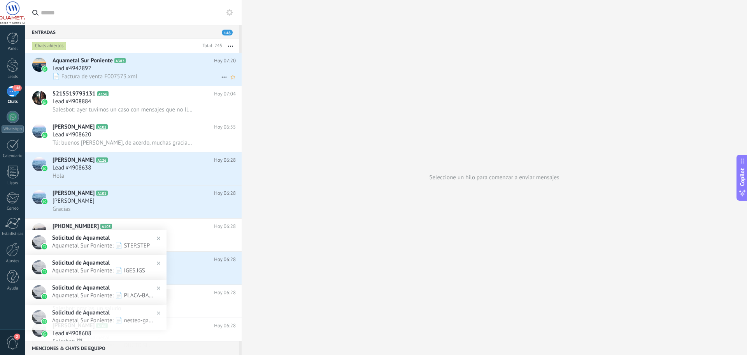
click at [176, 73] on div "📄 Factura de venta F007573.xml" at bounding box center [144, 76] width 183 height 8
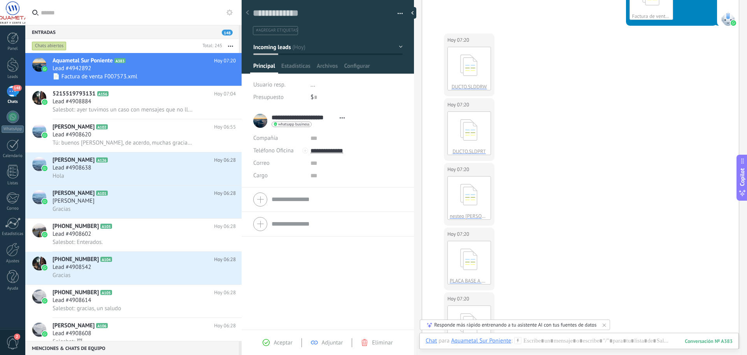
scroll to position [396, 0]
click at [476, 82] on button "Descargar" at bounding box center [469, 85] width 43 height 8
click at [469, 142] on icon at bounding box center [469, 129] width 30 height 32
drag, startPoint x: 483, startPoint y: 205, endPoint x: 480, endPoint y: 217, distance: 12.8
click at [483, 205] on icon at bounding box center [469, 193] width 30 height 32
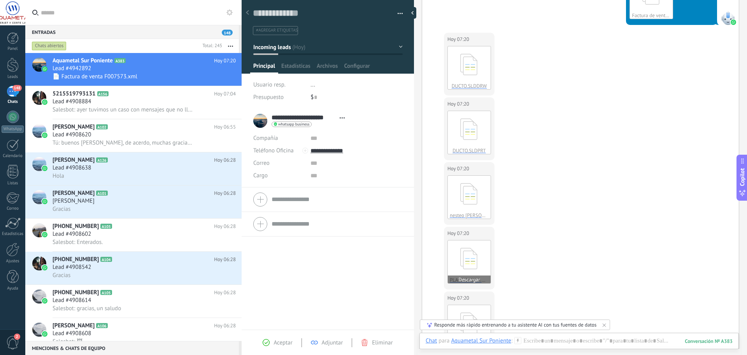
click at [462, 263] on icon at bounding box center [469, 258] width 30 height 32
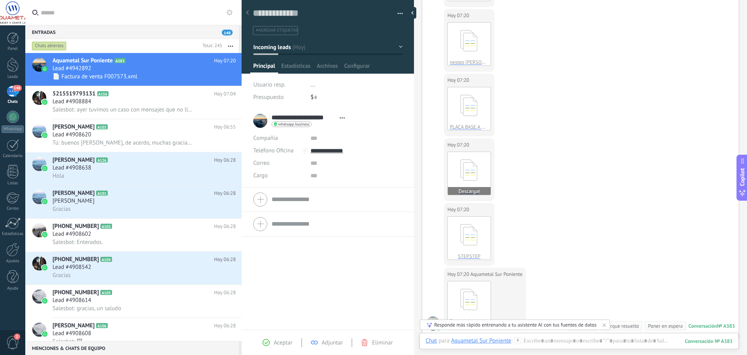
scroll to position [552, 0]
click at [471, 174] on icon at bounding box center [469, 167] width 30 height 32
click at [474, 227] on icon at bounding box center [469, 232] width 30 height 32
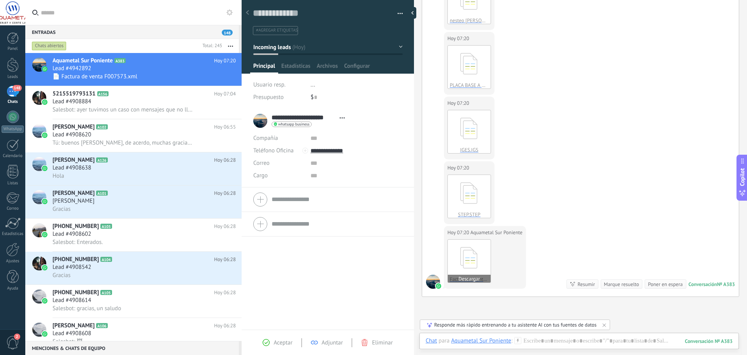
click at [480, 255] on icon at bounding box center [469, 257] width 30 height 32
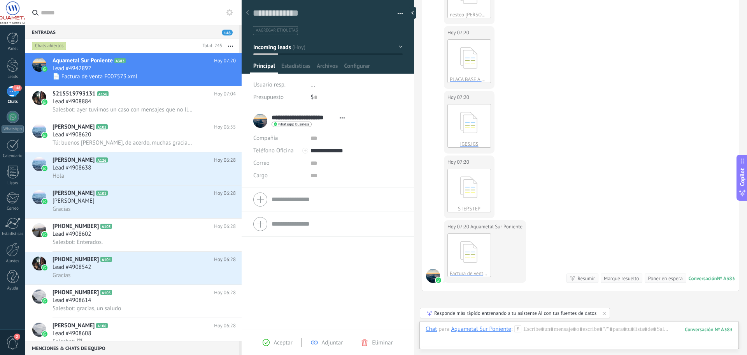
scroll to position [669, 0]
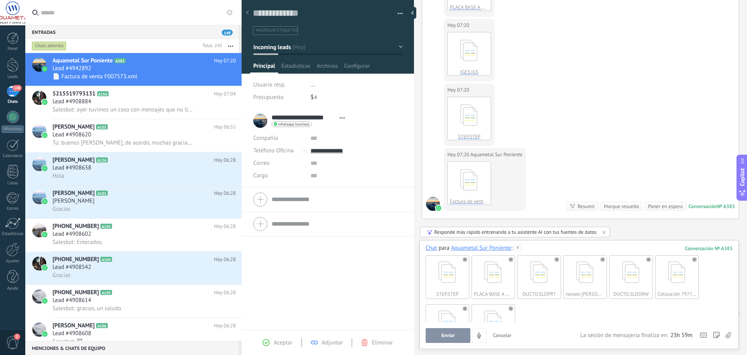
scroll to position [36, 0]
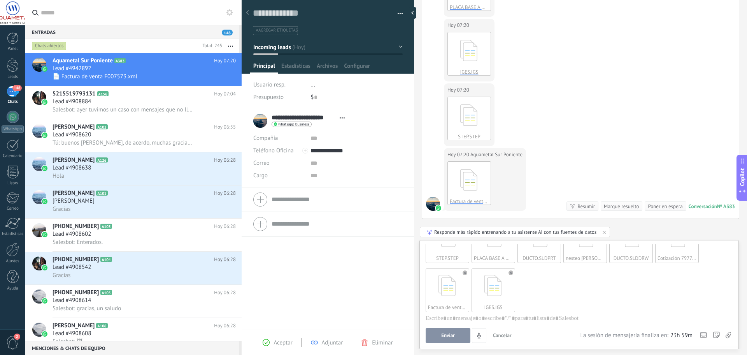
click at [436, 337] on button "Enviar" at bounding box center [448, 335] width 45 height 15
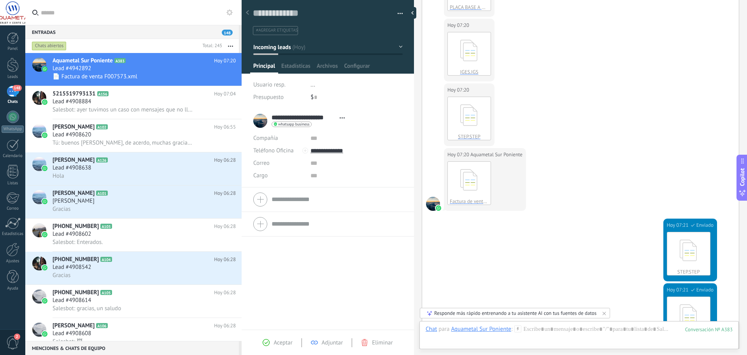
scroll to position [1206, 0]
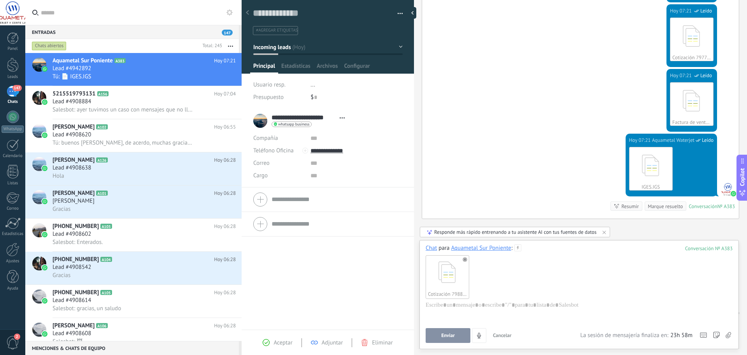
click at [446, 331] on button "Enviar" at bounding box center [448, 335] width 45 height 15
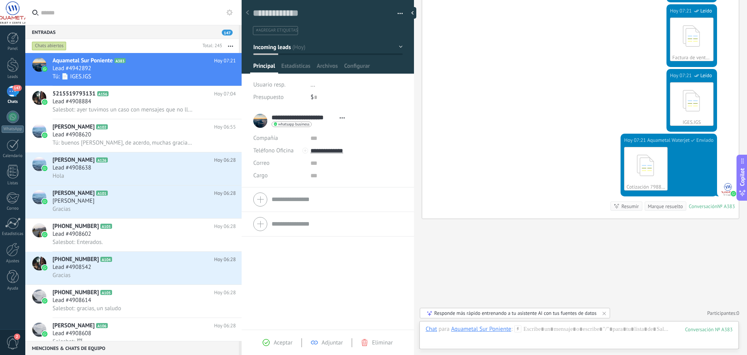
click at [666, 157] on div "Cotización 7988.pdf Descargar" at bounding box center [669, 169] width 90 height 44
click at [650, 157] on icon at bounding box center [646, 165] width 30 height 32
click at [537, 137] on div "Hoy 07:21 Aquametal Waterjet Leído Cotización 7988.pdf Descargar Conversación №…" at bounding box center [580, 175] width 317 height 85
